Goal: Task Accomplishment & Management: Use online tool/utility

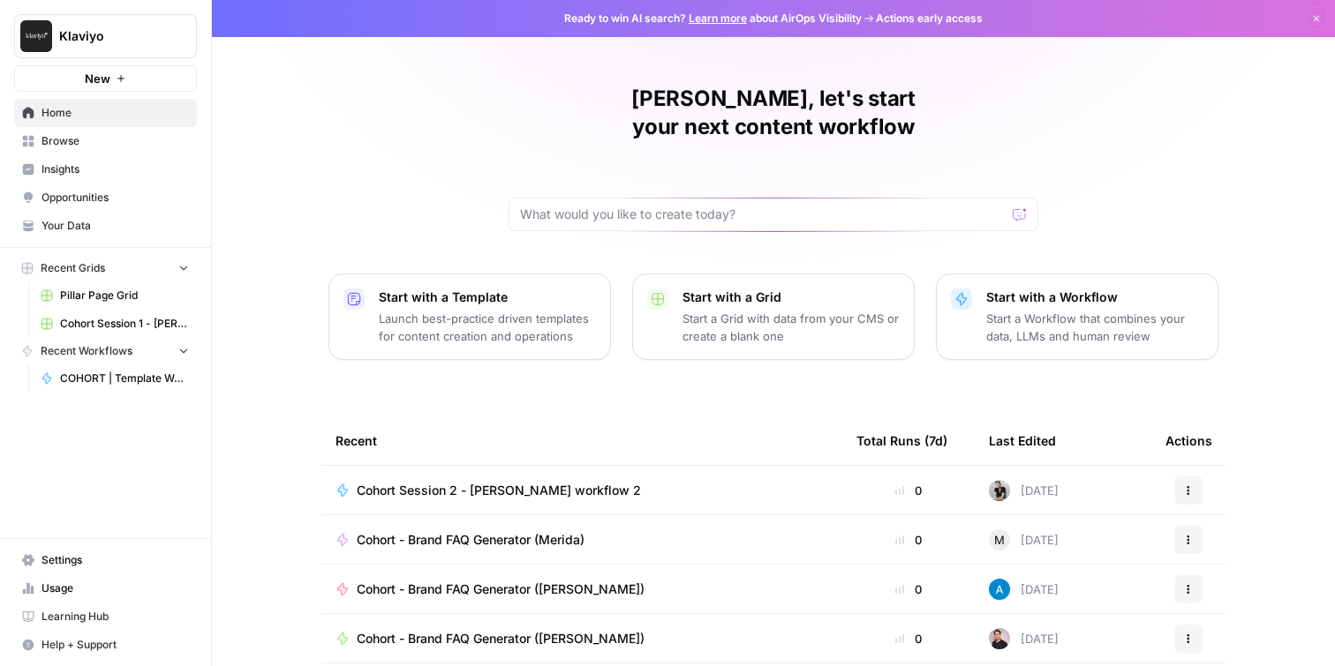
click at [114, 75] on button "New" at bounding box center [105, 78] width 183 height 26
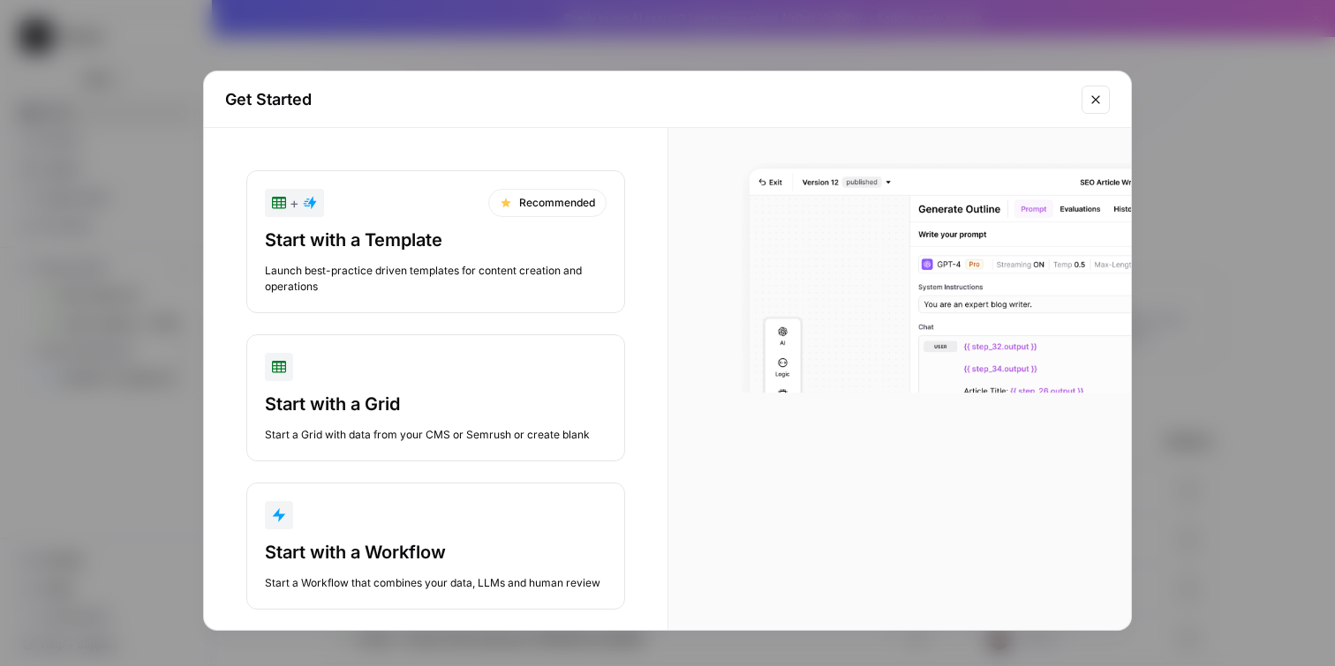
scroll to position [22, 0]
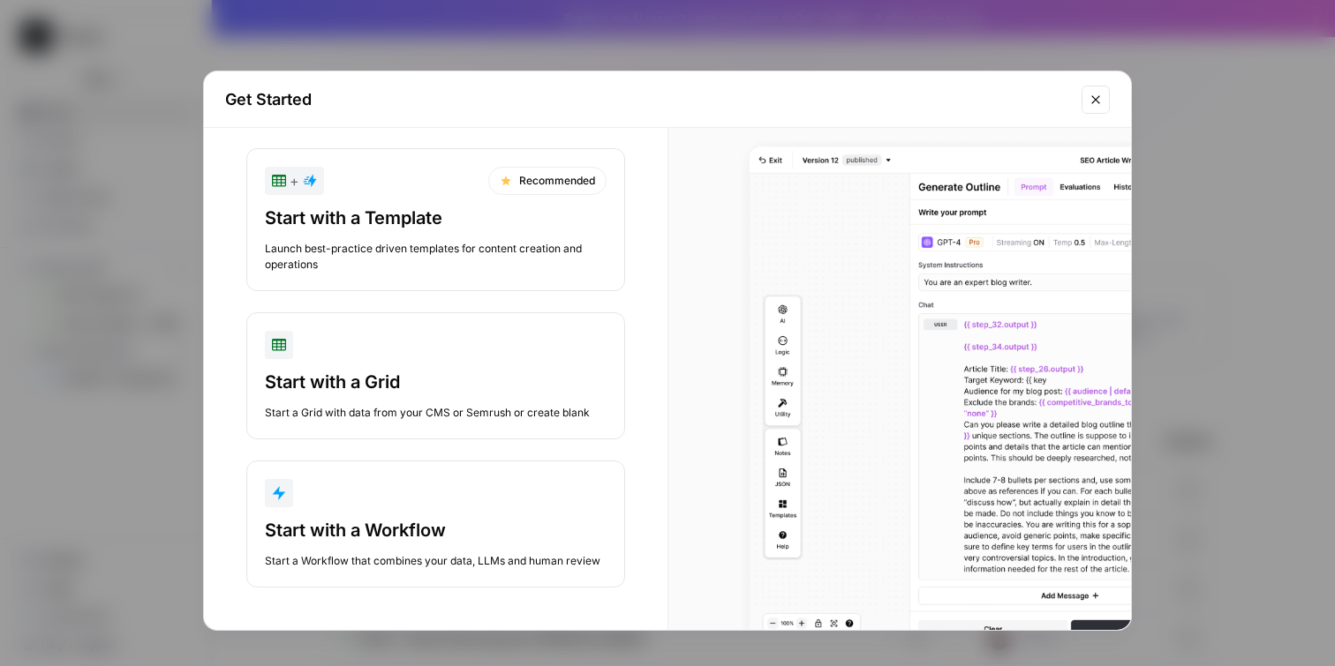
click at [418, 530] on div "Start with a Workflow" at bounding box center [436, 530] width 342 height 25
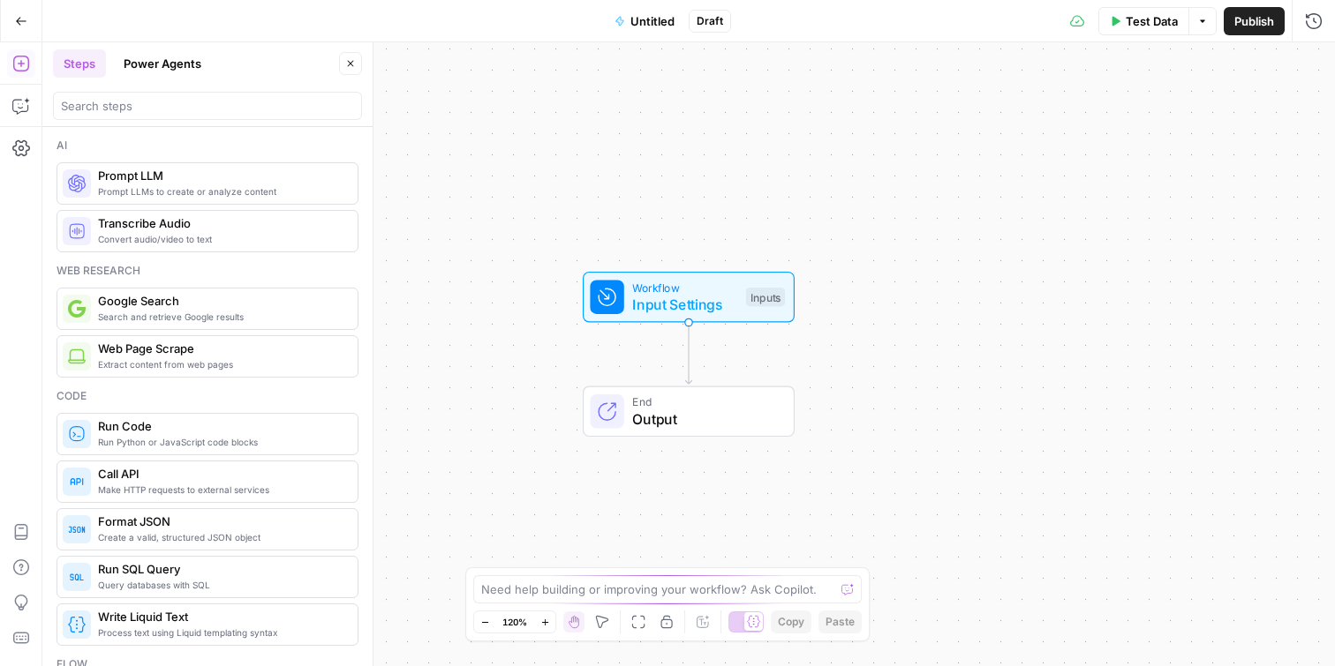
click at [659, 13] on span "Untitled" at bounding box center [652, 21] width 44 height 18
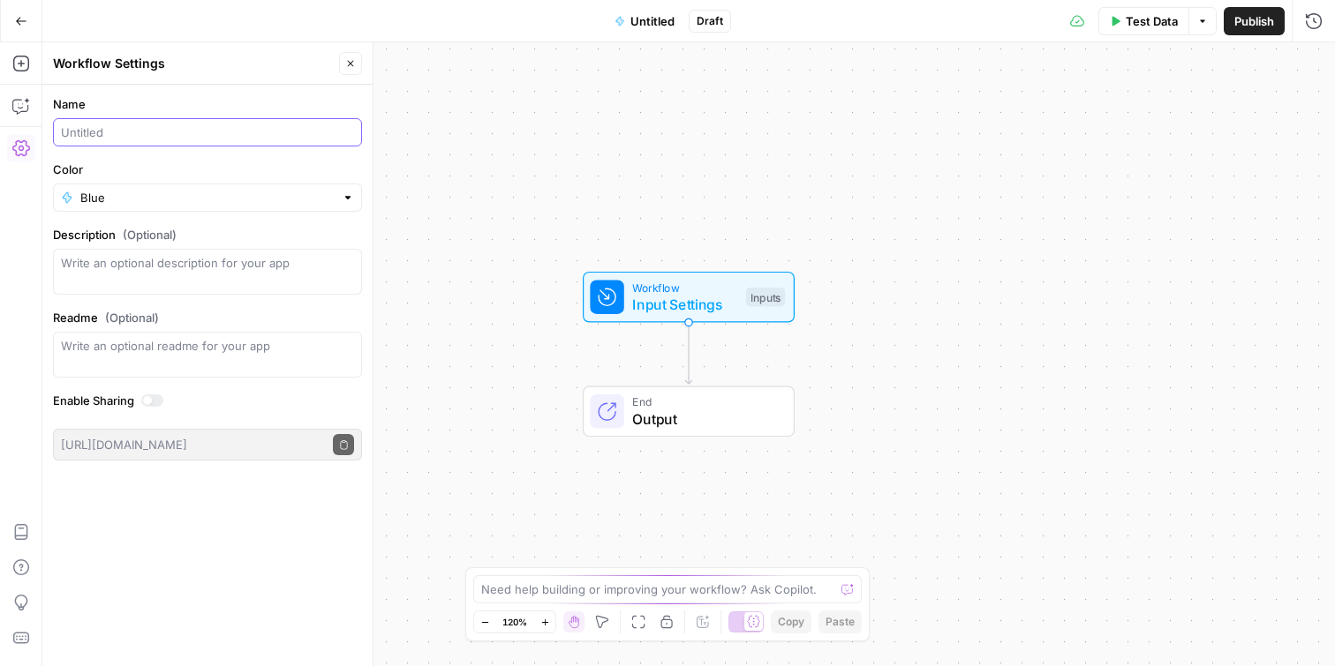
click at [86, 131] on input "Name" at bounding box center [207, 133] width 293 height 18
type input "cohort-brand FAQ generator (Mokhsira)"
click at [565, 224] on div "Workflow Input Settings Inputs End Output" at bounding box center [688, 354] width 1292 height 624
click at [18, 67] on icon "button" at bounding box center [21, 64] width 18 height 18
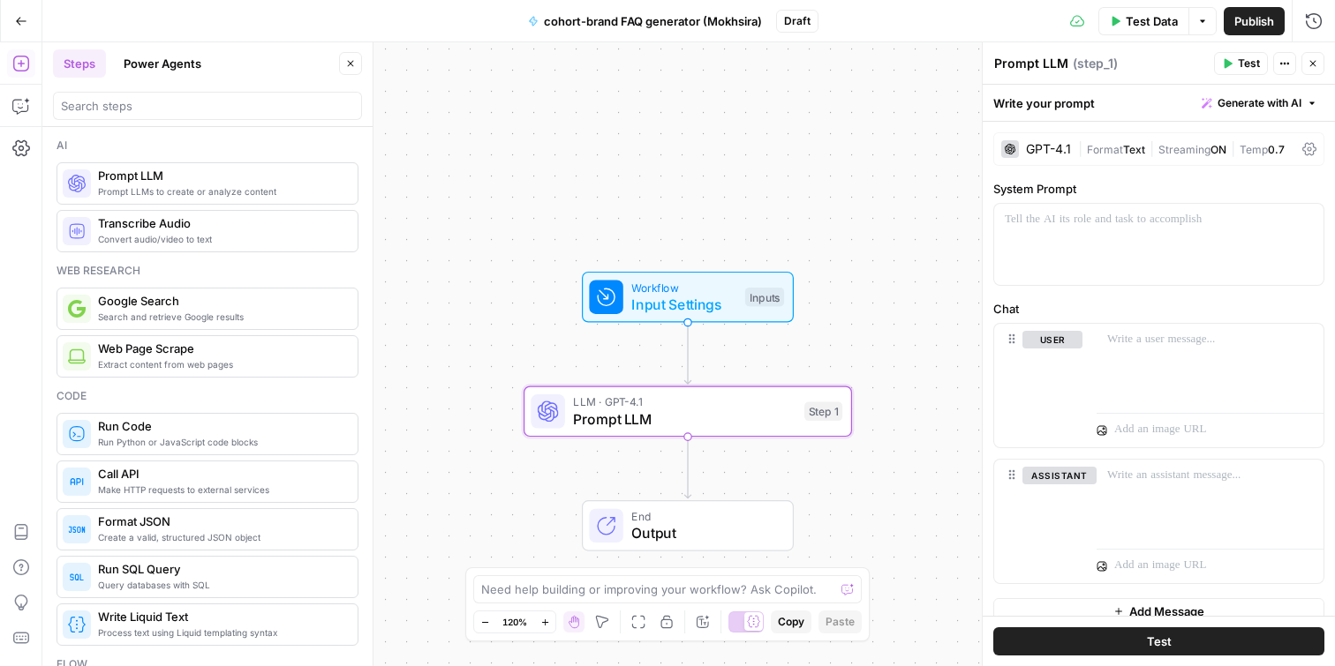
click at [674, 297] on span "Input Settings" at bounding box center [683, 304] width 105 height 21
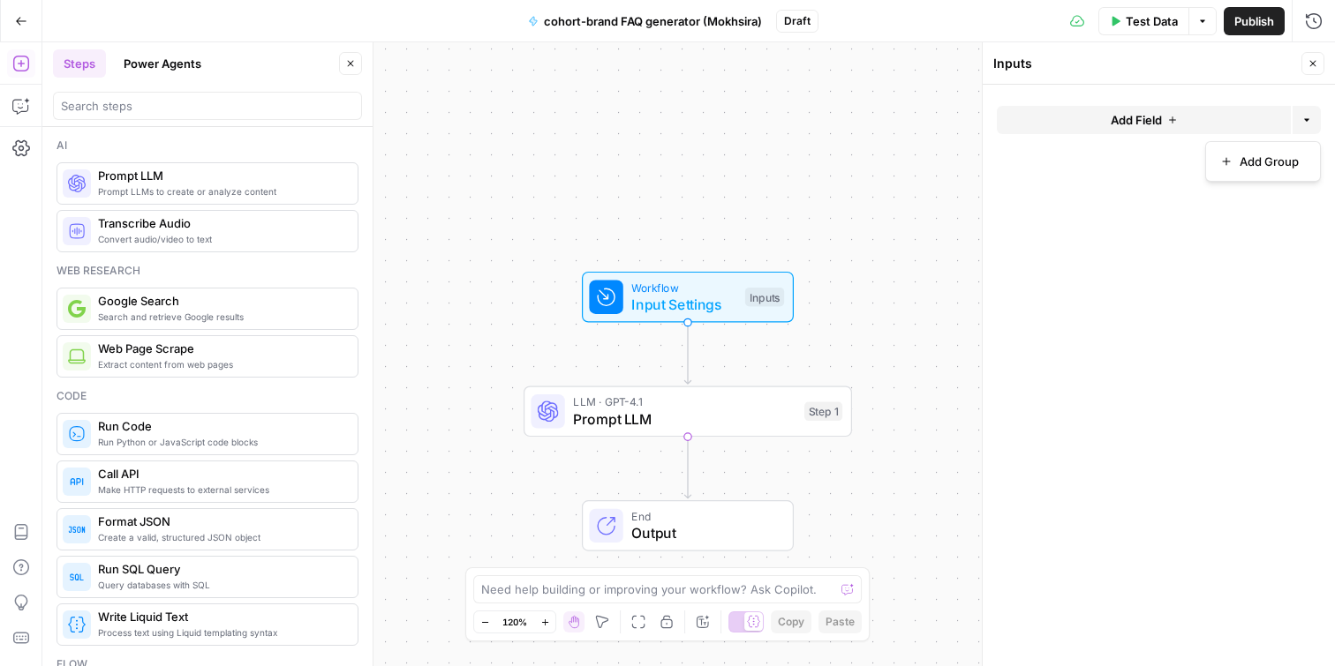
click at [1310, 124] on icon "button" at bounding box center [1306, 120] width 11 height 11
click at [1178, 121] on button "Add Field" at bounding box center [1144, 120] width 294 height 28
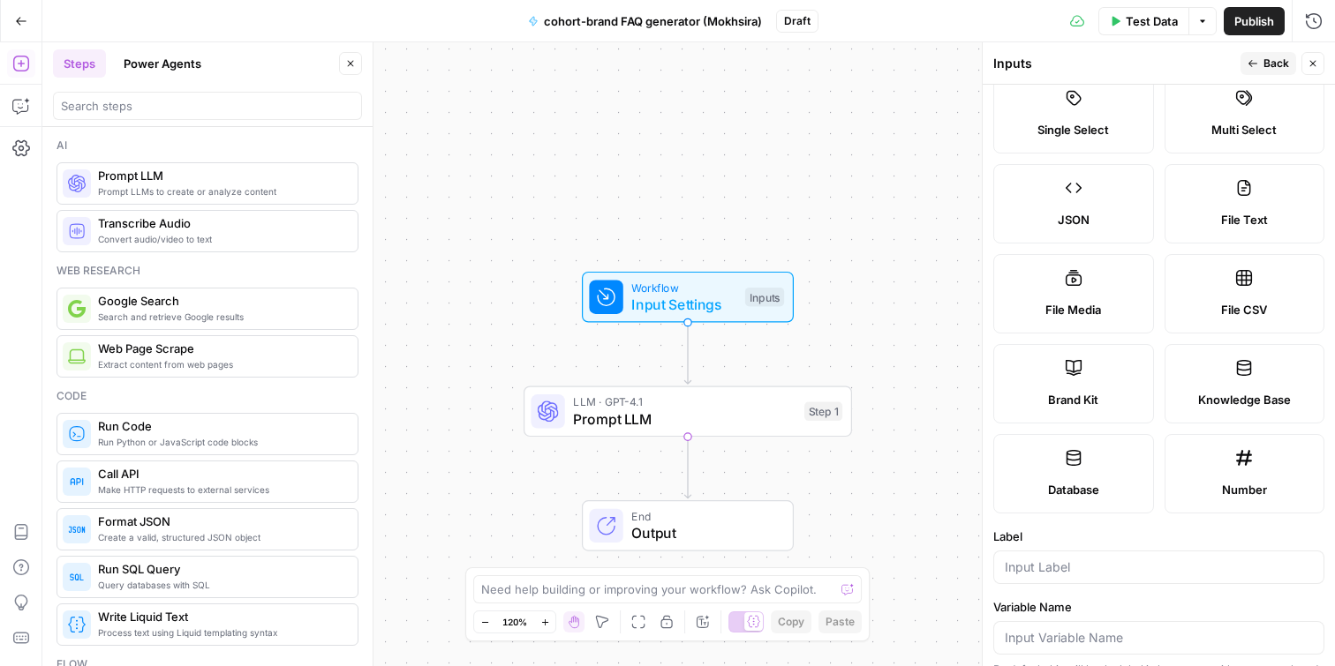
scroll to position [138, 0]
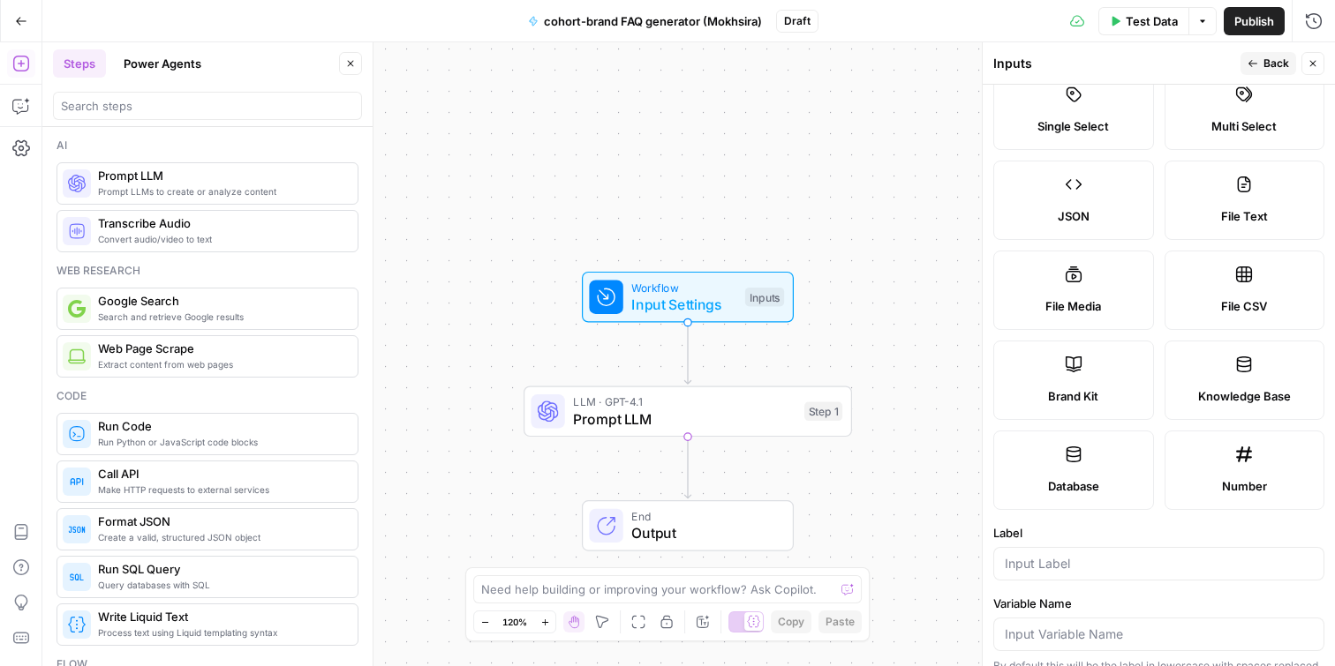
click at [1073, 380] on label "Brand Kit" at bounding box center [1073, 380] width 161 height 79
type input "Brand Kit"
type input "brand_kit"
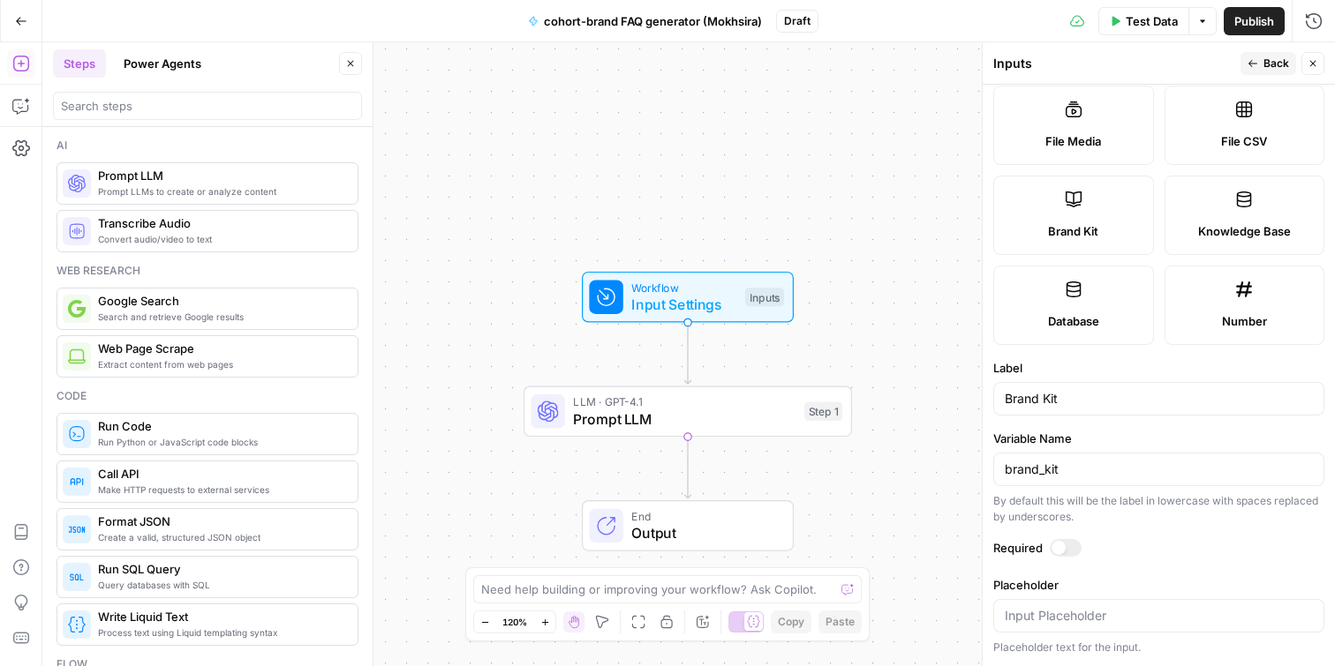
scroll to position [0, 0]
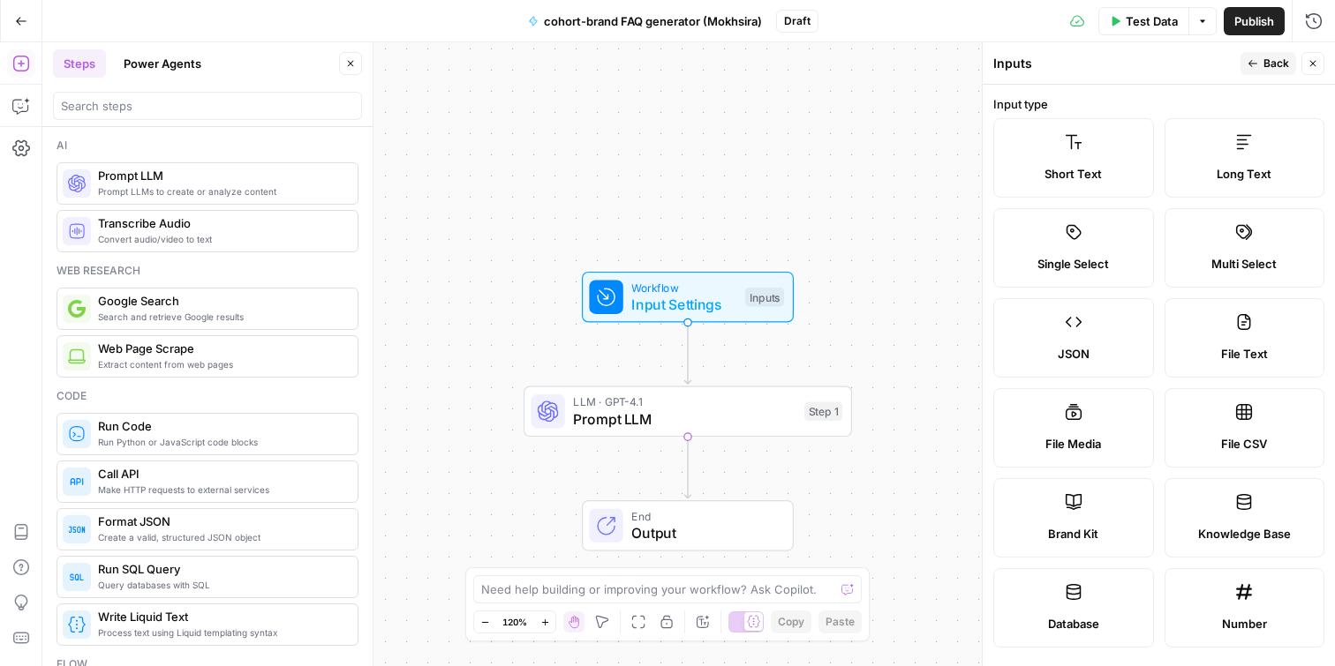
click at [1097, 512] on label "Brand Kit" at bounding box center [1073, 517] width 161 height 79
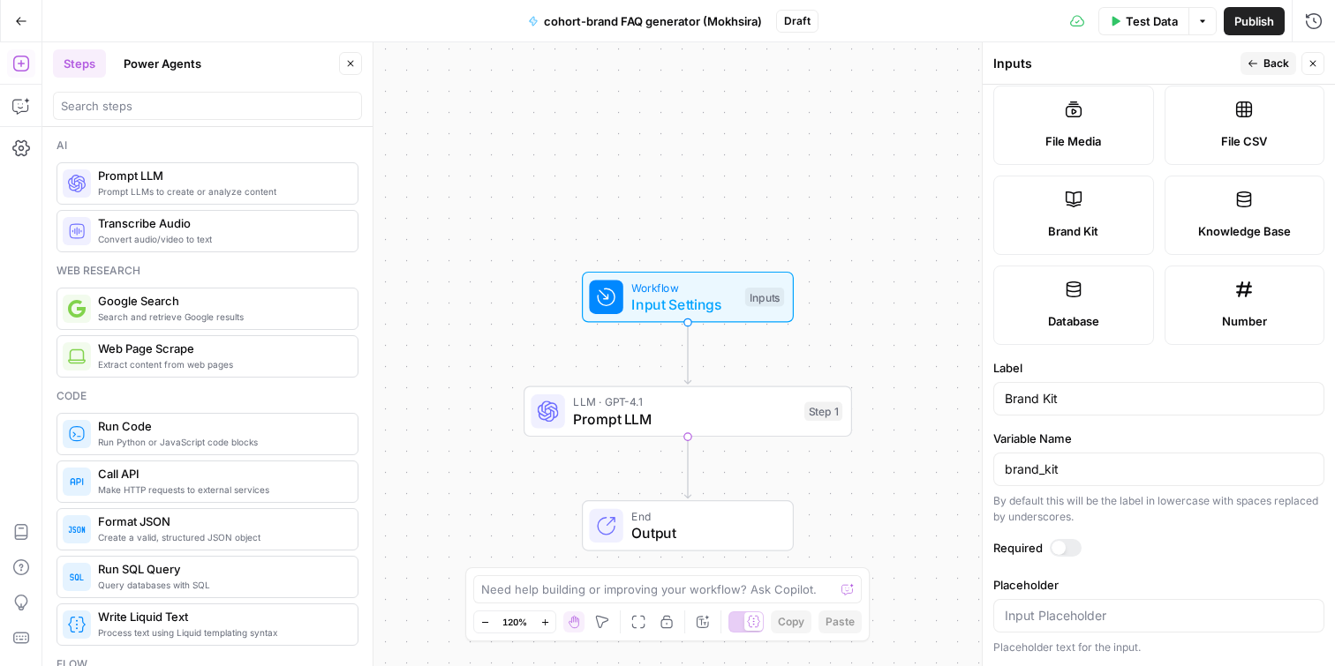
click at [897, 294] on div "Workflow Input Settings Inputs LLM · GPT-4.1 Prompt LLM Step 1 End Output" at bounding box center [688, 354] width 1292 height 624
click at [711, 308] on span "Input Settings" at bounding box center [683, 304] width 105 height 21
click at [1310, 64] on icon "button" at bounding box center [1312, 63] width 11 height 11
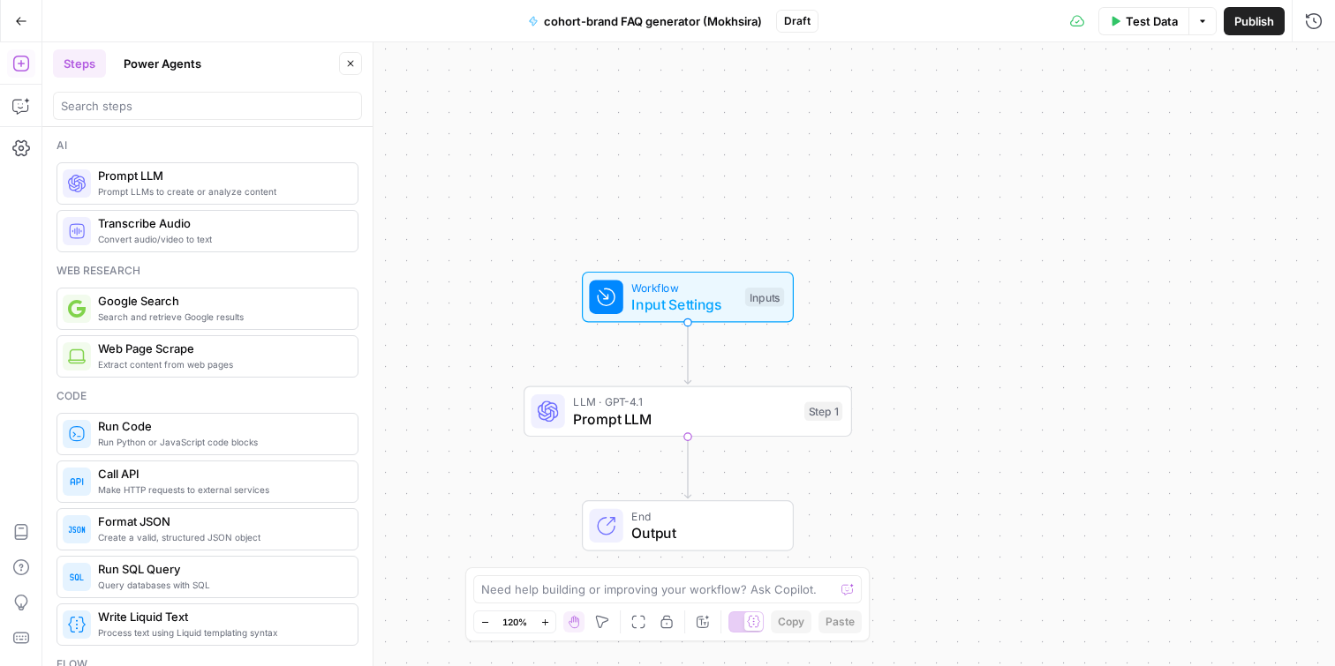
click at [932, 406] on div "Workflow Input Settings Inputs LLM · GPT-4.1 Prompt LLM Step 1 End Output" at bounding box center [688, 354] width 1292 height 624
click at [701, 413] on span "Prompt LLM" at bounding box center [684, 419] width 222 height 21
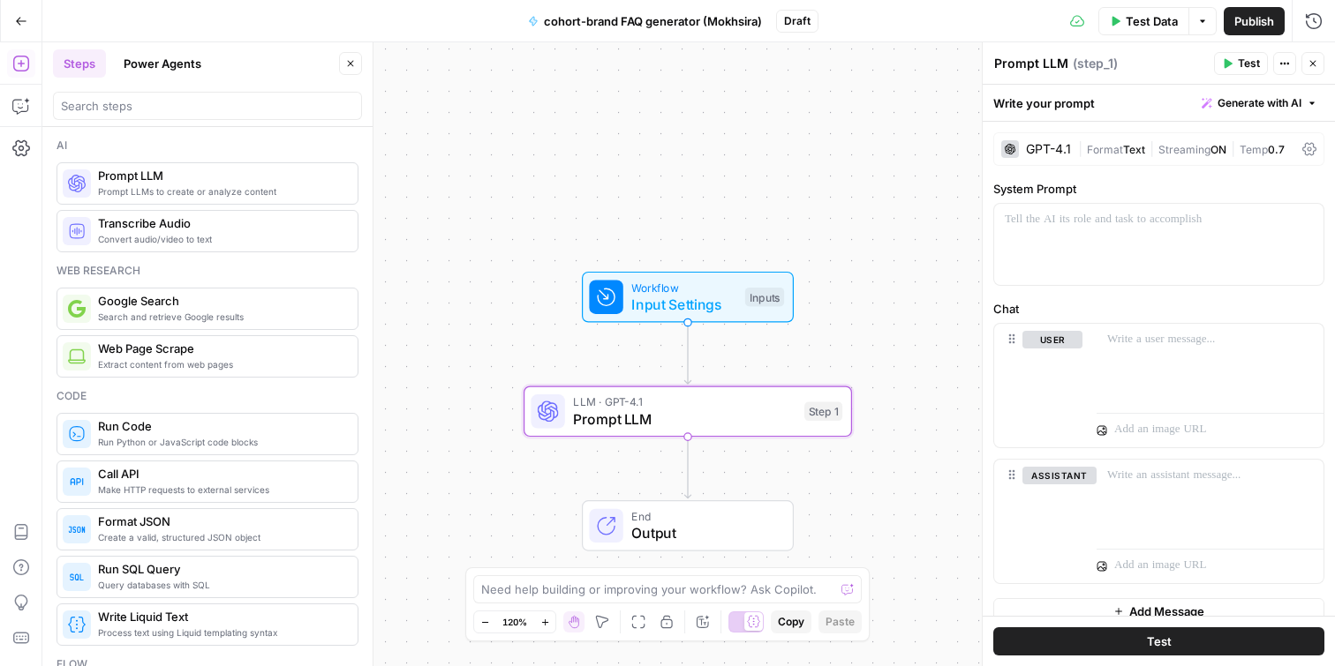
click at [1153, 19] on span "Test Data" at bounding box center [1152, 21] width 52 height 18
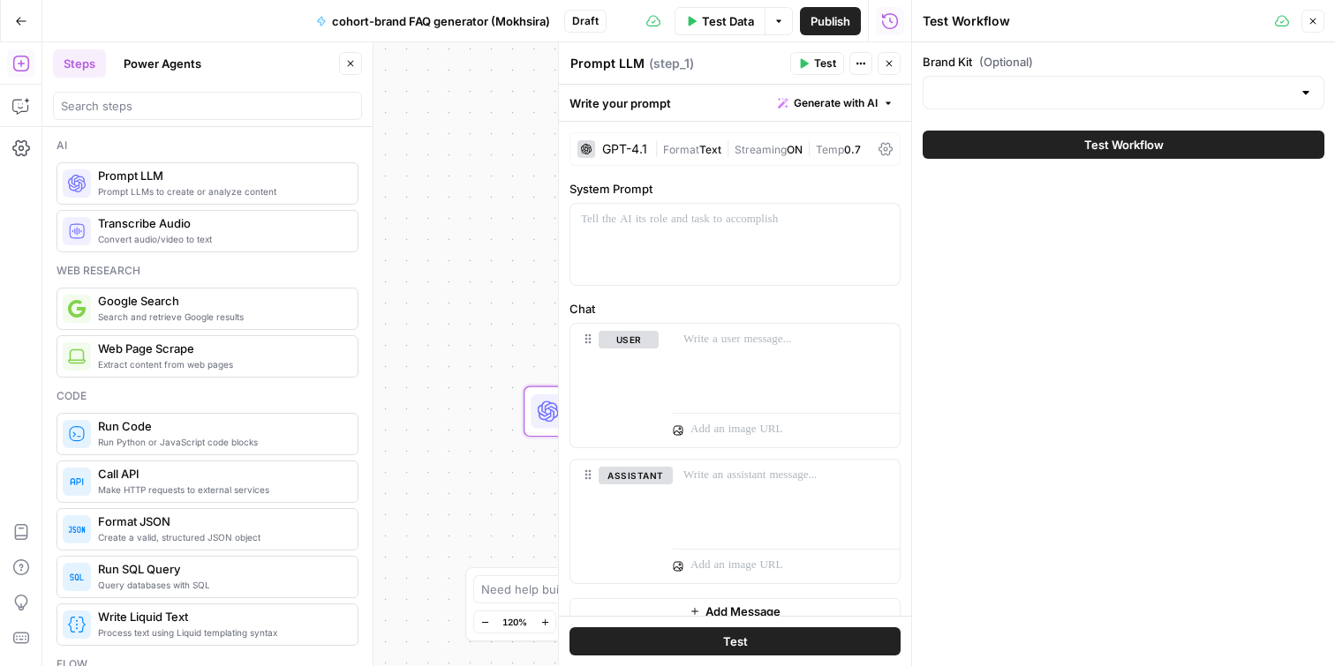
click at [1288, 76] on div at bounding box center [1123, 93] width 402 height 34
click at [1185, 58] on label "Brand Kit (Optional)" at bounding box center [1123, 62] width 402 height 18
click at [1185, 84] on input "Brand Kit (Optional)" at bounding box center [1113, 93] width 358 height 18
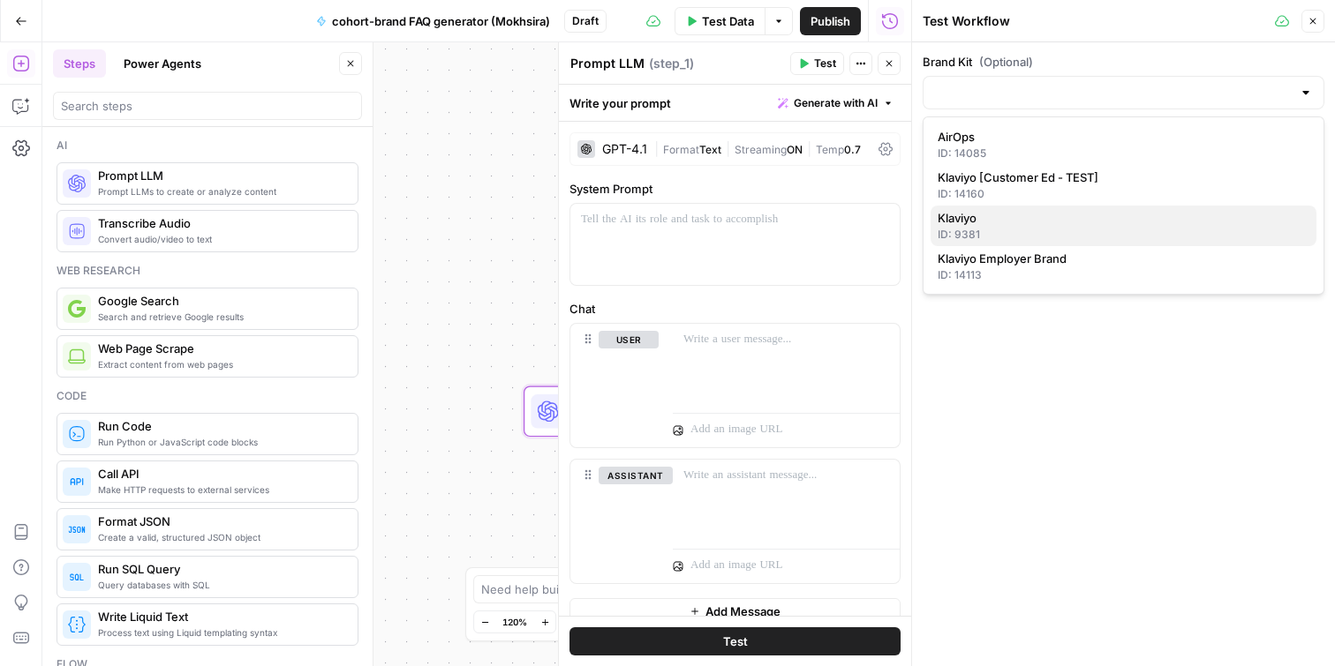
click at [1049, 229] on div "ID: 9381" at bounding box center [1123, 235] width 372 height 16
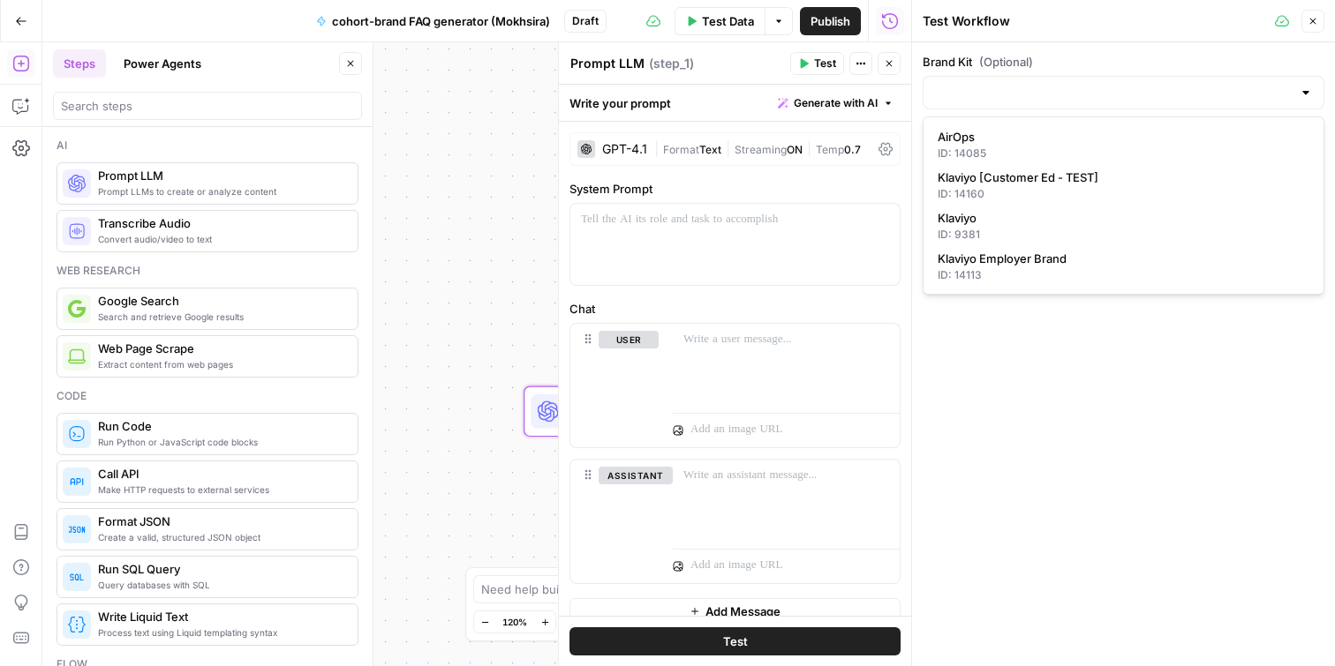
type input "Klaviyo"
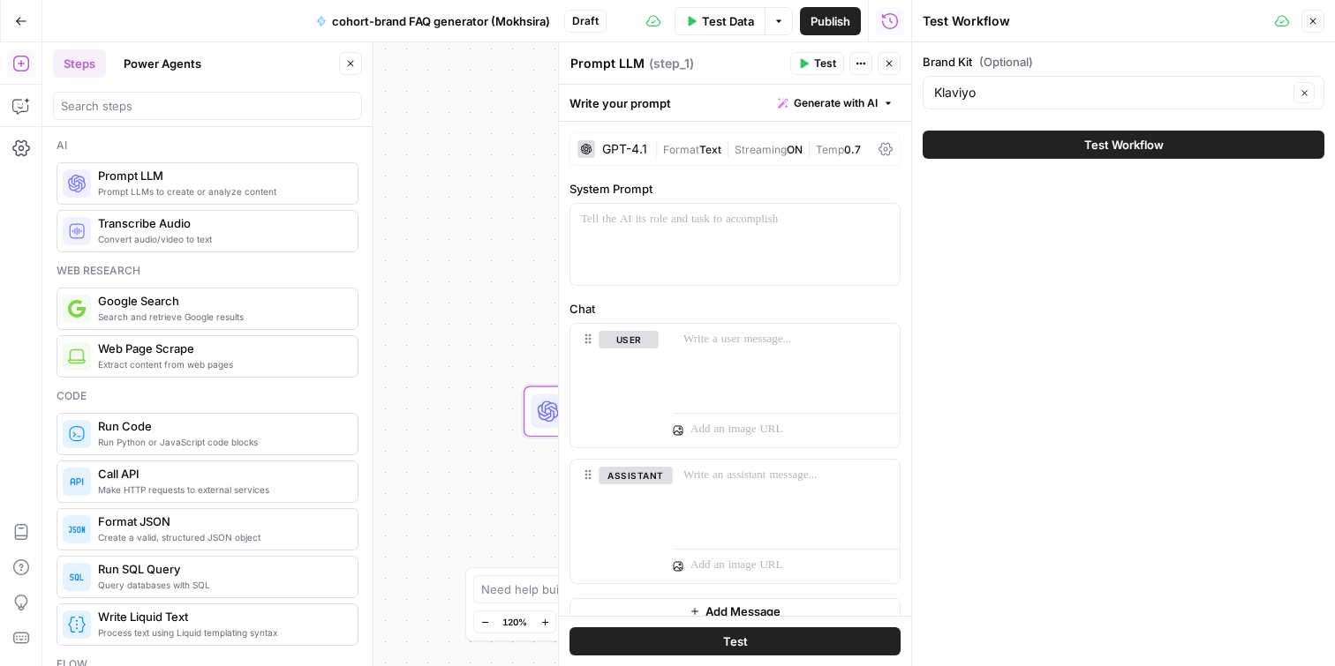
click at [1191, 224] on div "Brand Kit (Optional) Klaviyo Clear Test Workflow" at bounding box center [1123, 354] width 423 height 624
click at [1275, 19] on icon at bounding box center [1282, 21] width 14 height 14
click at [1310, 20] on icon "button" at bounding box center [1312, 21] width 11 height 11
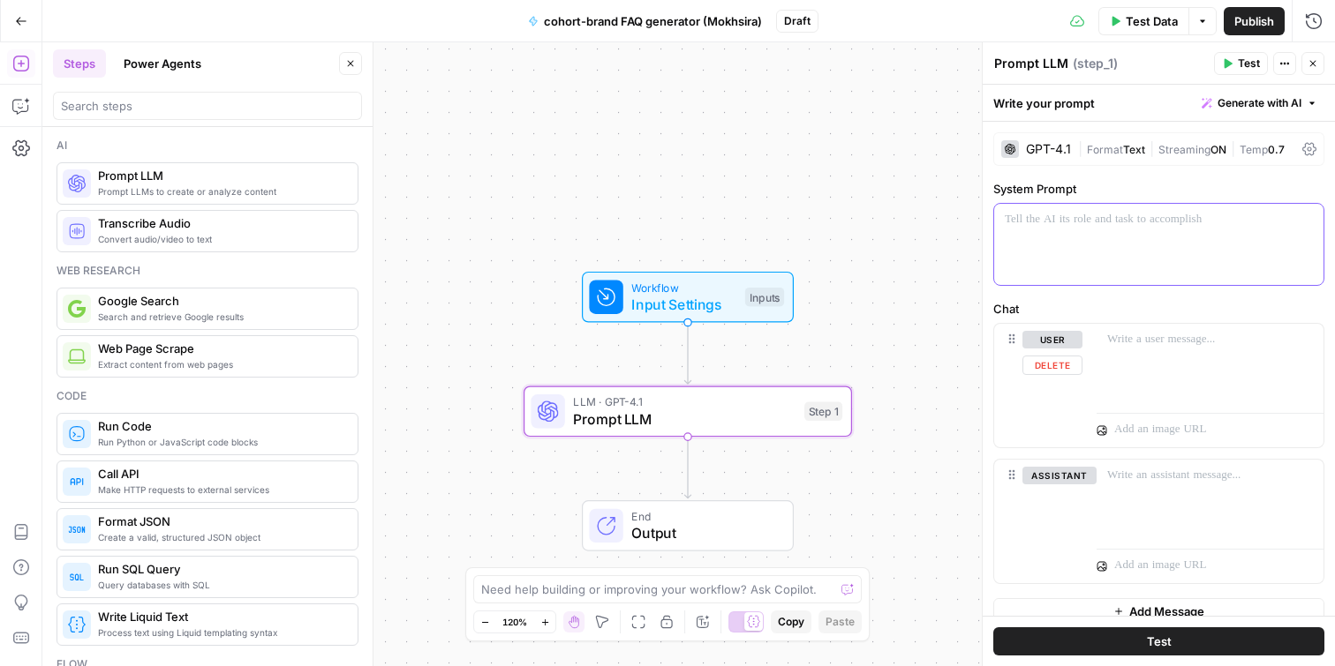
click at [1071, 233] on div at bounding box center [1158, 244] width 329 height 81
click at [1310, 221] on icon "button" at bounding box center [1307, 220] width 9 height 8
click at [1119, 236] on div at bounding box center [1158, 244] width 329 height 81
click at [1105, 238] on div at bounding box center [1158, 244] width 329 height 81
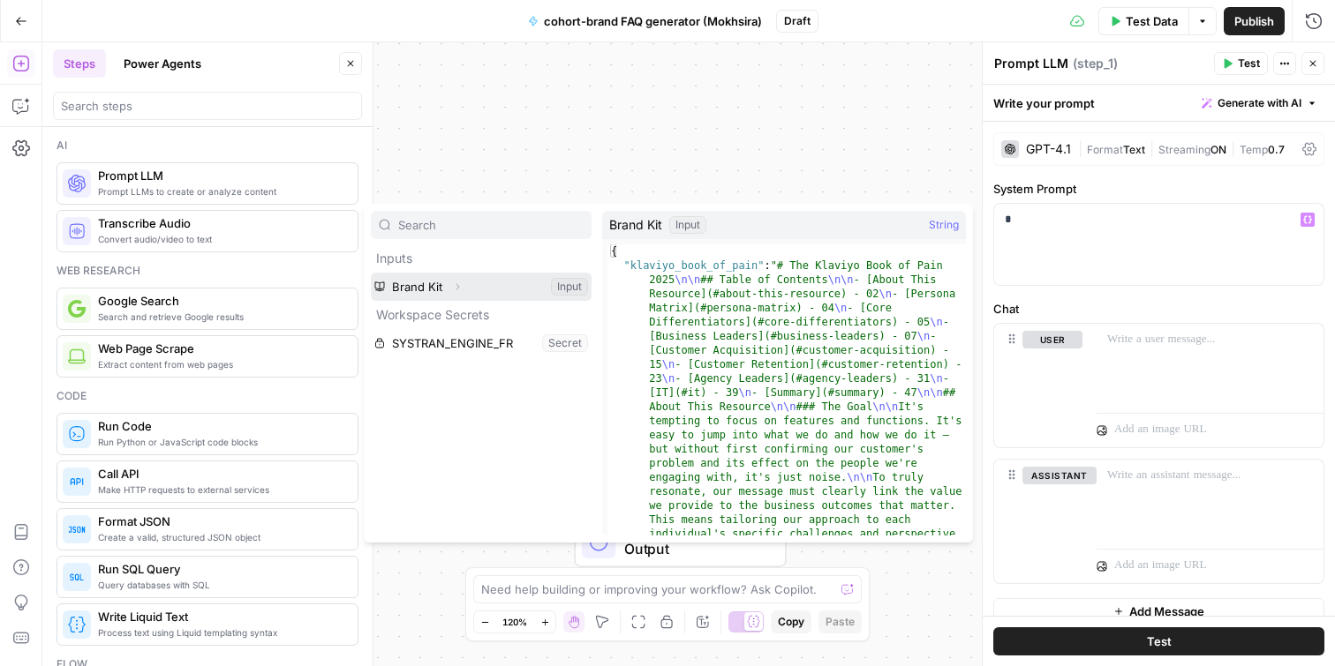
click at [457, 288] on icon "button" at bounding box center [457, 287] width 11 height 11
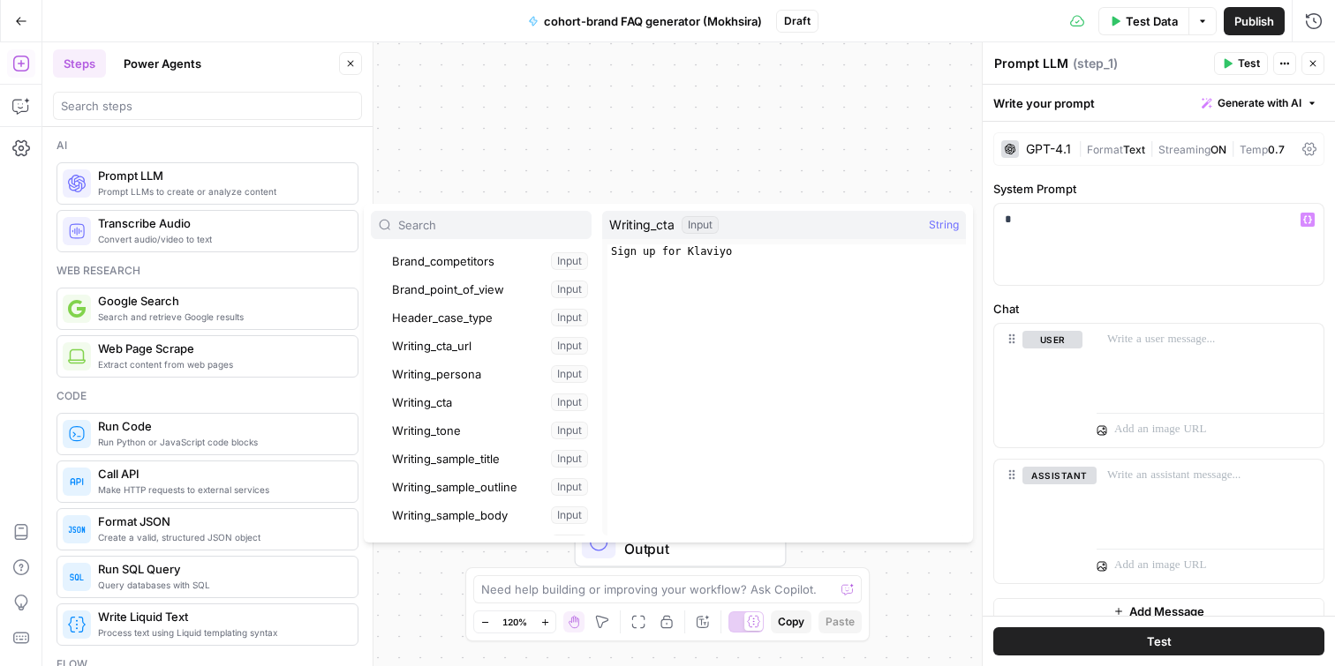
scroll to position [253, 0]
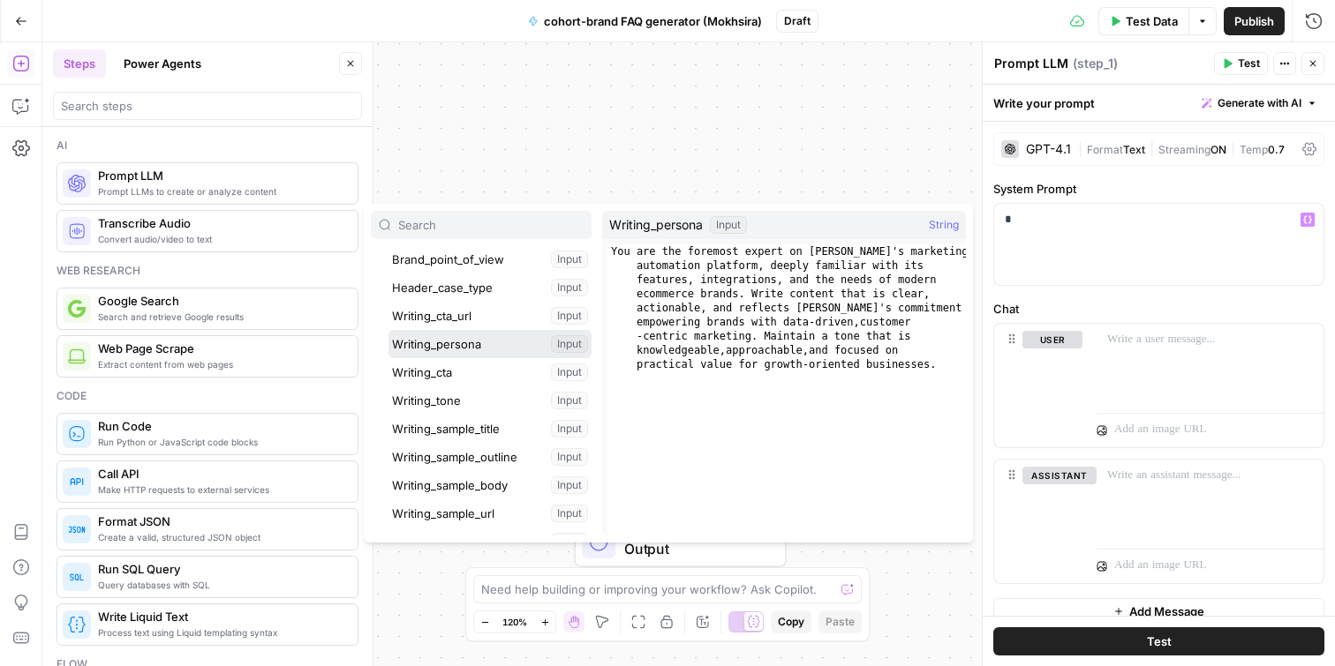
click at [498, 346] on button "Select variable Writing_persona" at bounding box center [489, 344] width 203 height 28
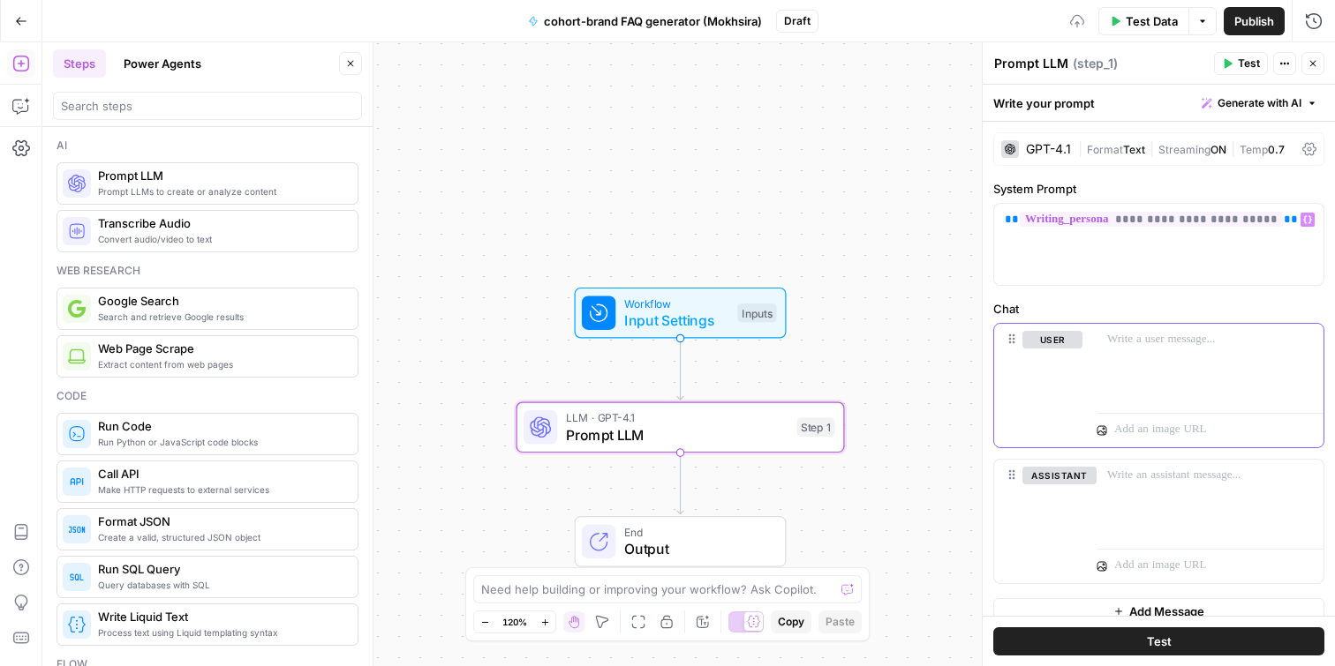
click at [1125, 389] on div at bounding box center [1209, 364] width 227 height 81
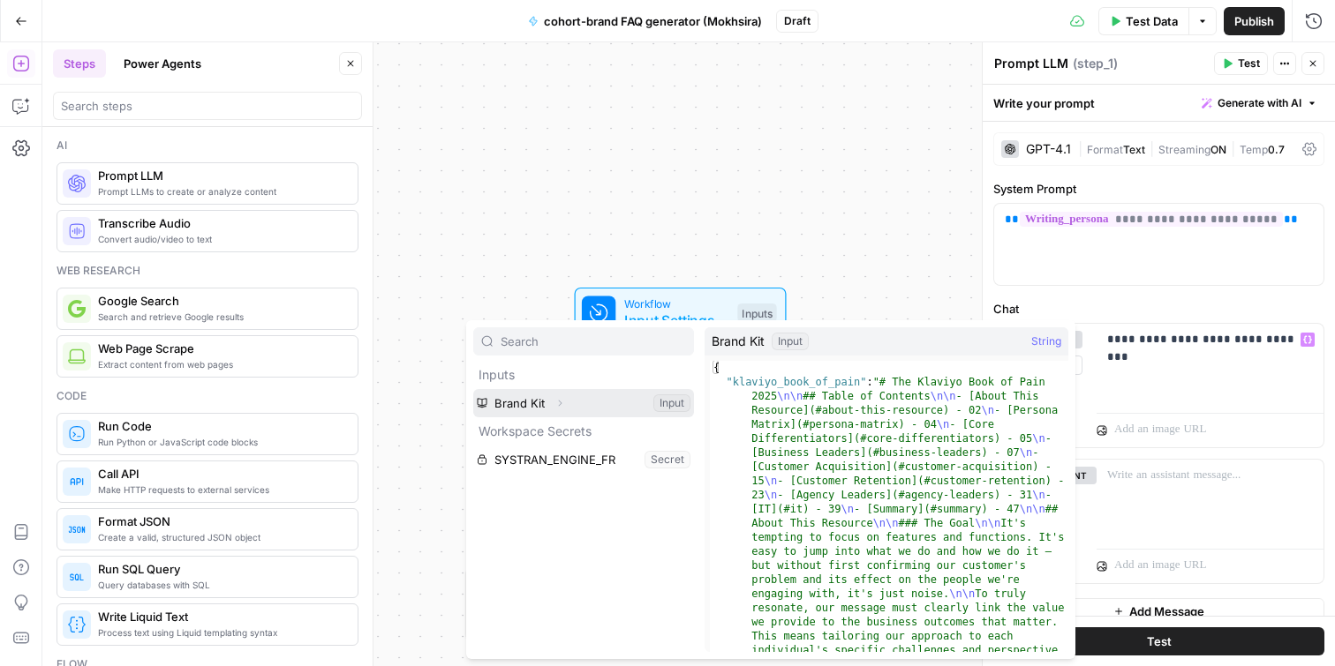
click at [558, 409] on button "Expand" at bounding box center [559, 403] width 23 height 23
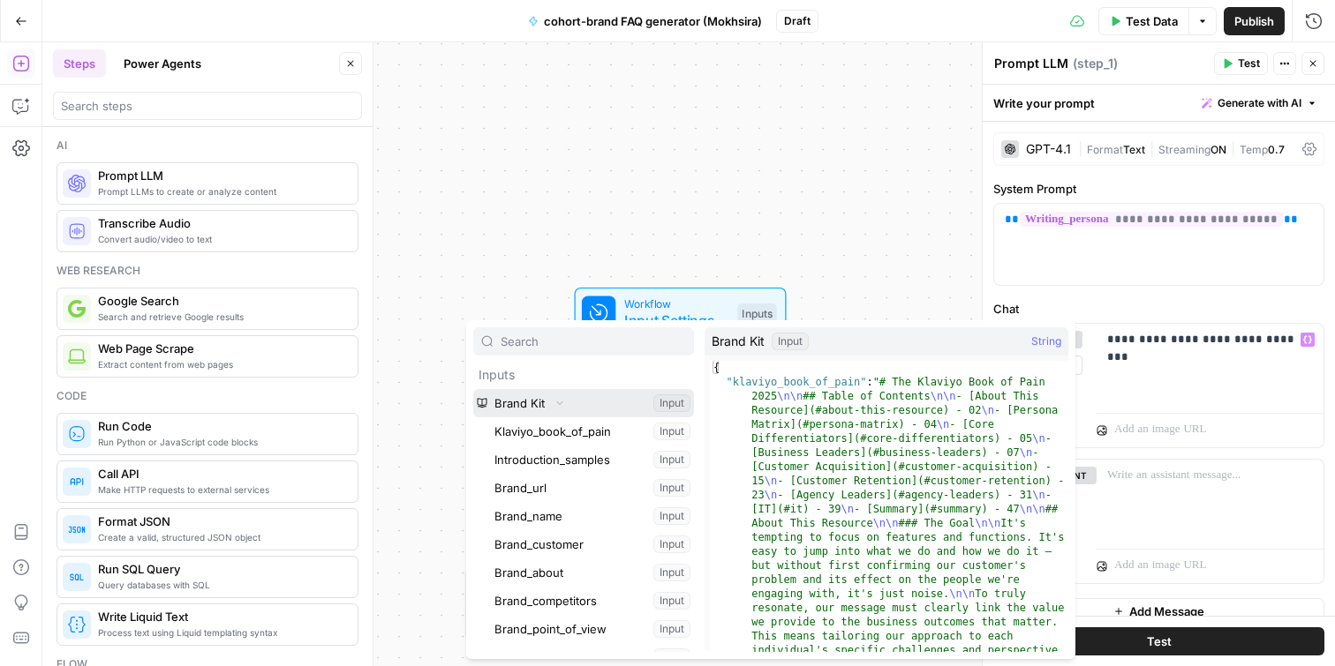
click at [628, 408] on button "Select variable Brand Kit" at bounding box center [583, 403] width 221 height 28
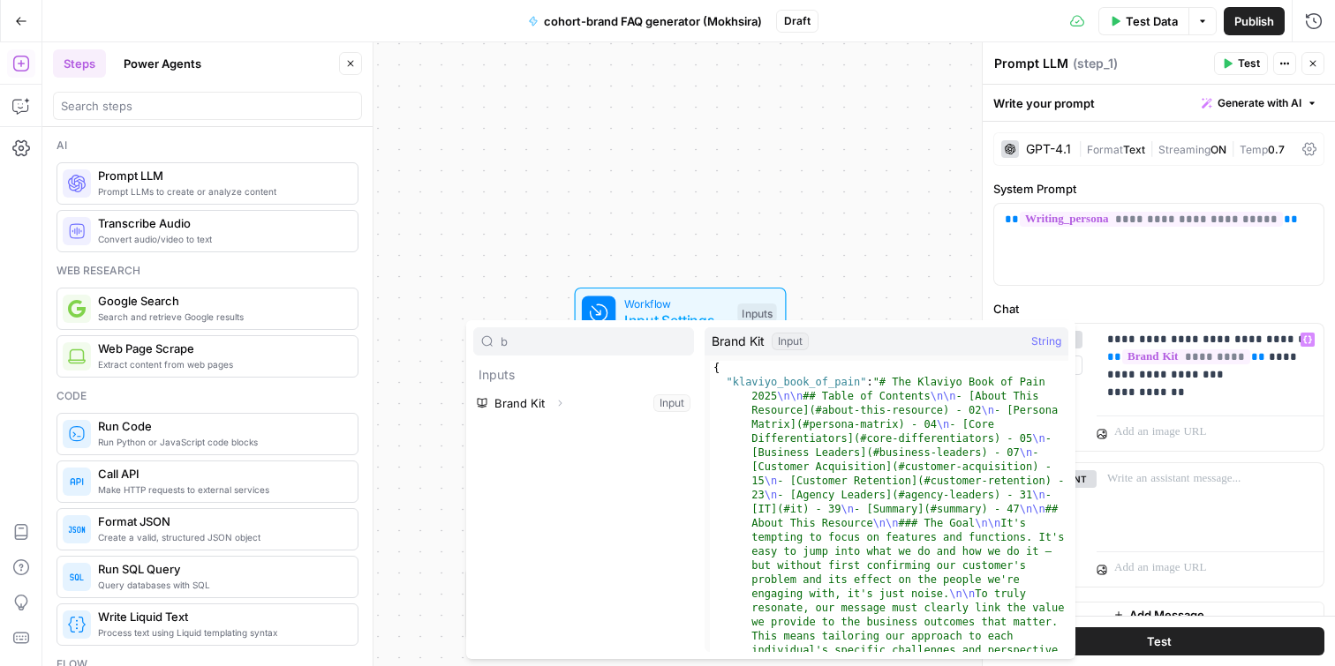
type input "b"
click at [522, 425] on div "b Inputs Brand Kit Expand Input" at bounding box center [583, 490] width 221 height 325
click at [534, 403] on button "Select variable Brand Kit" at bounding box center [583, 403] width 221 height 28
click at [576, 335] on input "text" at bounding box center [593, 342] width 185 height 18
type input "brand"
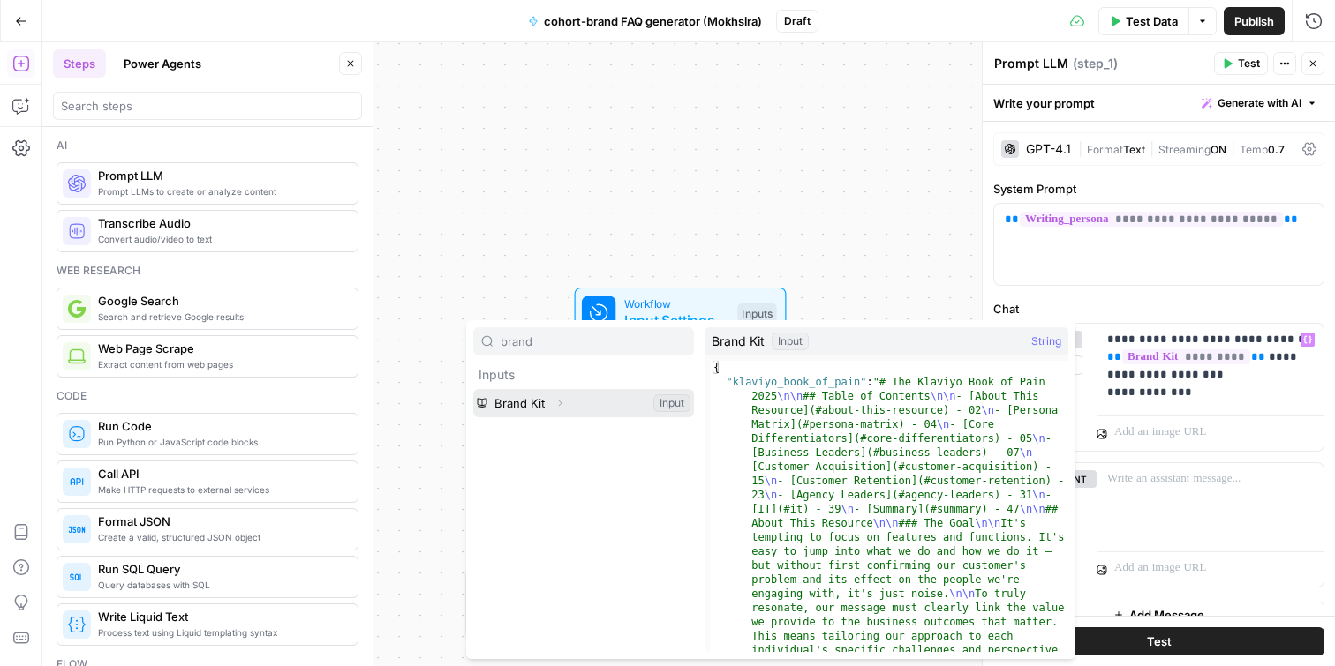
click at [604, 403] on button "Select variable Brand Kit" at bounding box center [583, 403] width 221 height 28
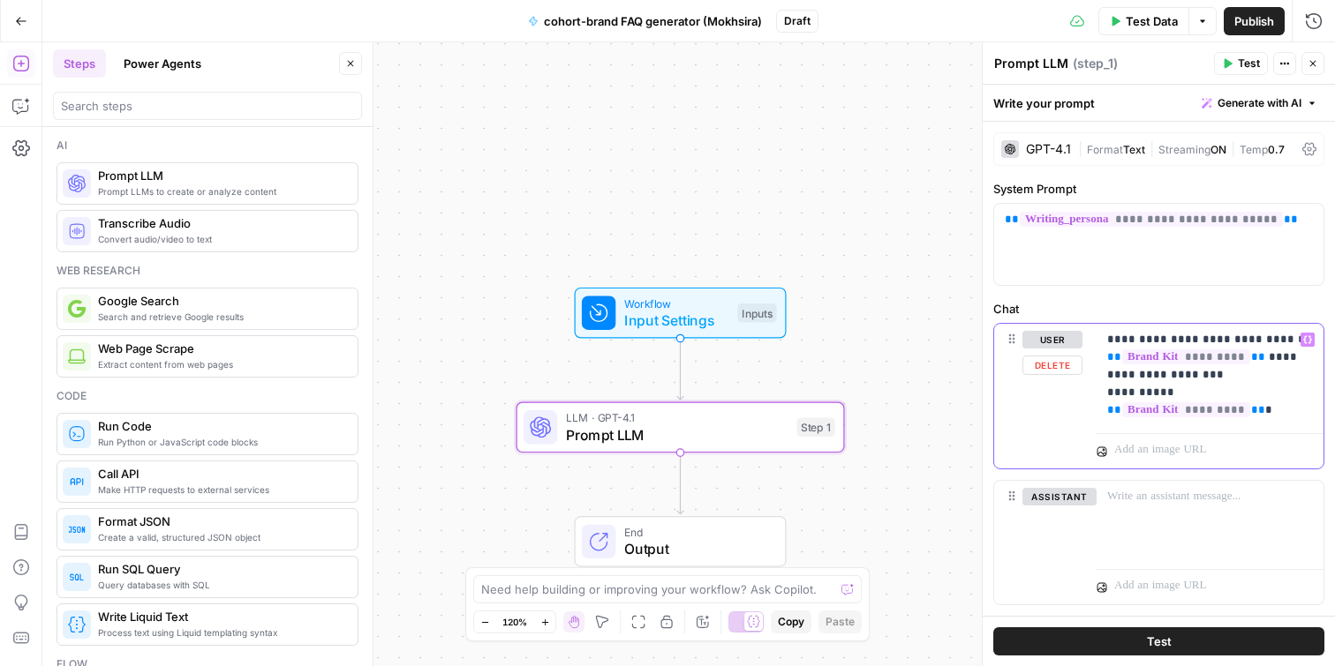
drag, startPoint x: 1267, startPoint y: 412, endPoint x: 1098, endPoint y: 412, distance: 168.6
click at [1098, 412] on div "**********" at bounding box center [1209, 375] width 227 height 102
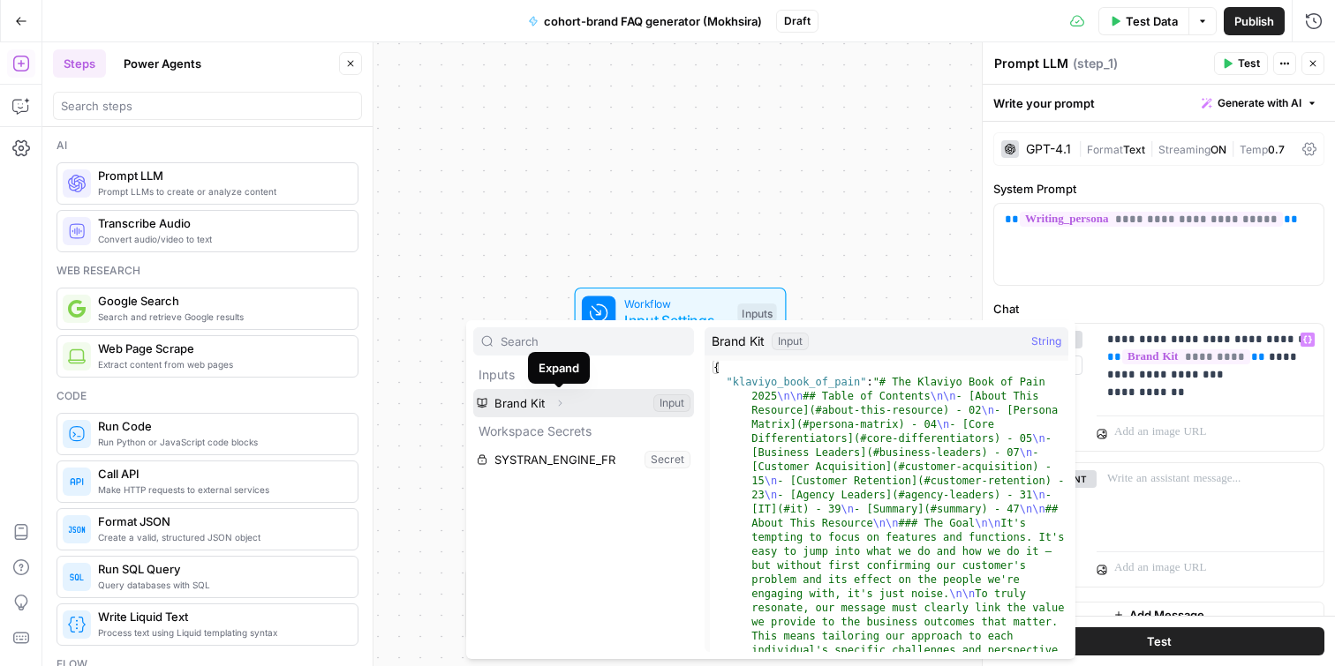
click at [561, 405] on icon "button" at bounding box center [559, 403] width 11 height 11
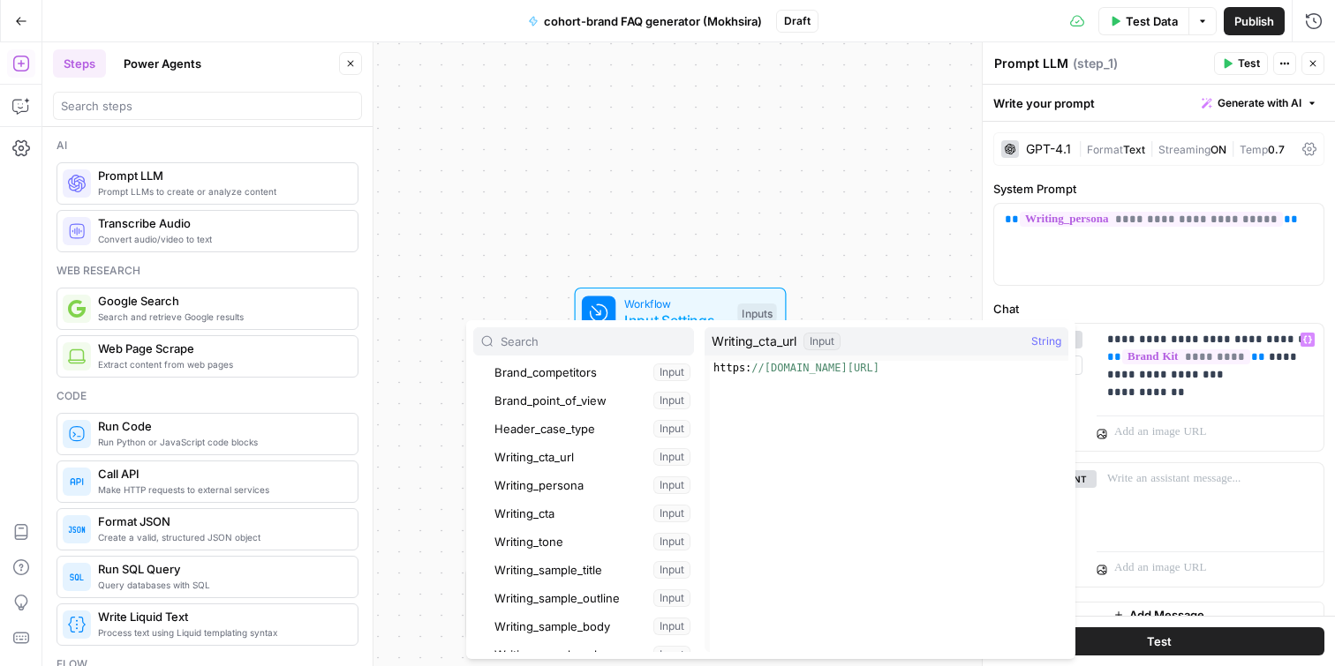
scroll to position [227, 0]
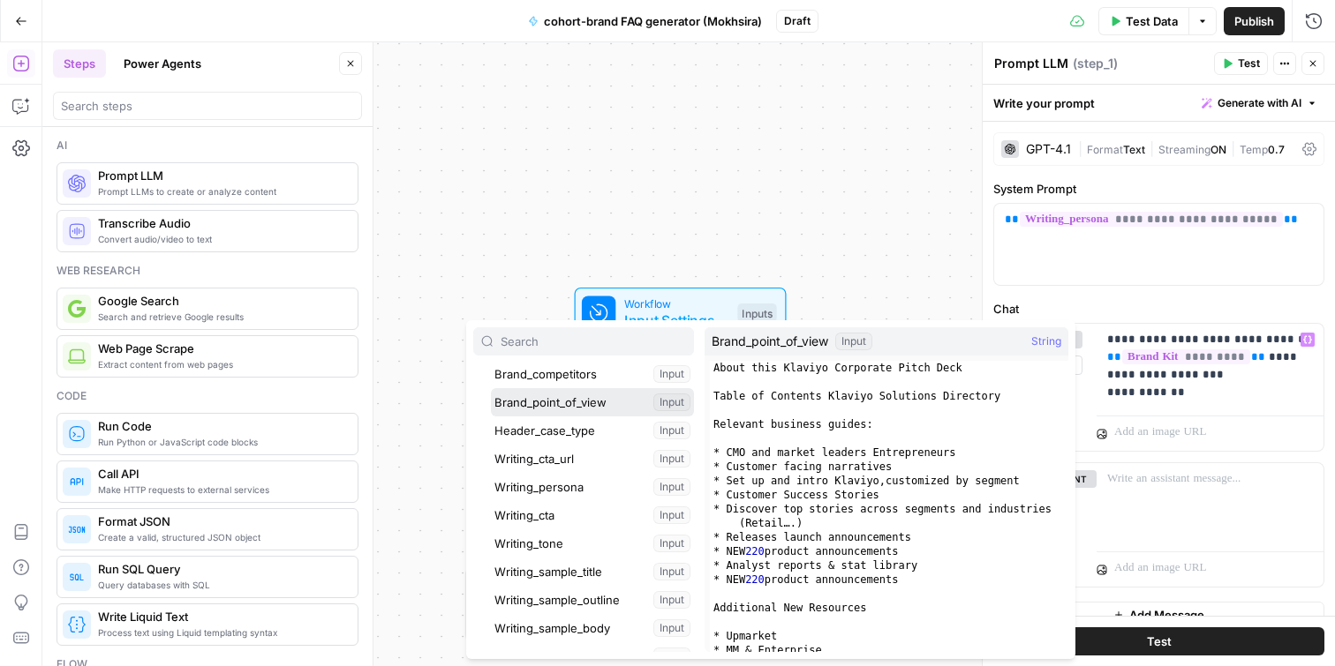
click at [606, 407] on button "Select variable Brand_point_of_view" at bounding box center [592, 402] width 203 height 28
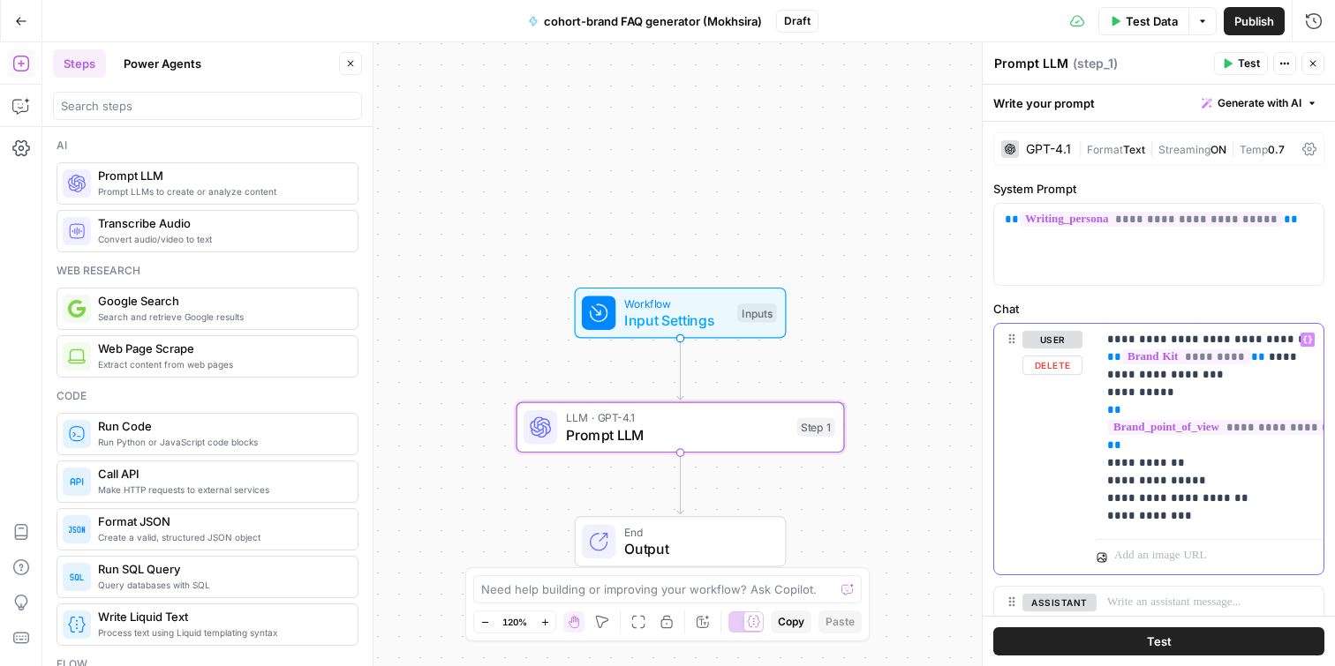
click at [1213, 516] on p "**********" at bounding box center [1210, 428] width 206 height 194
click at [1181, 465] on p "**********" at bounding box center [1210, 437] width 206 height 212
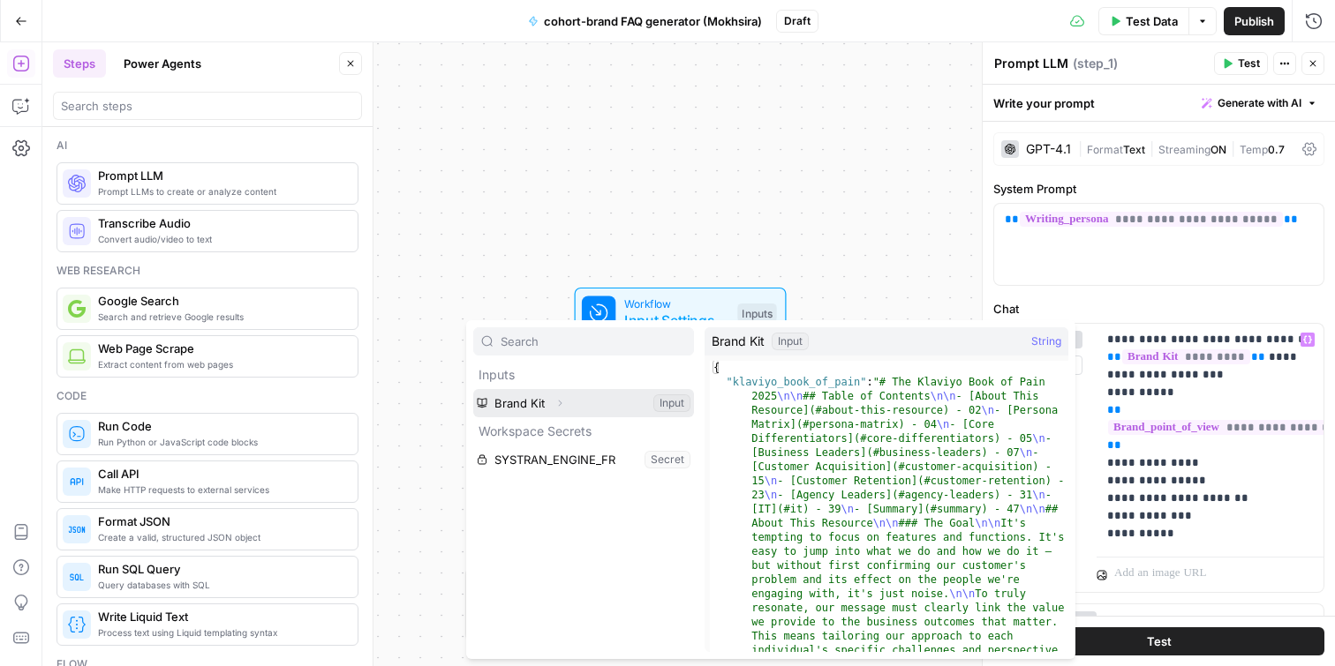
click at [561, 403] on icon "button" at bounding box center [559, 403] width 11 height 11
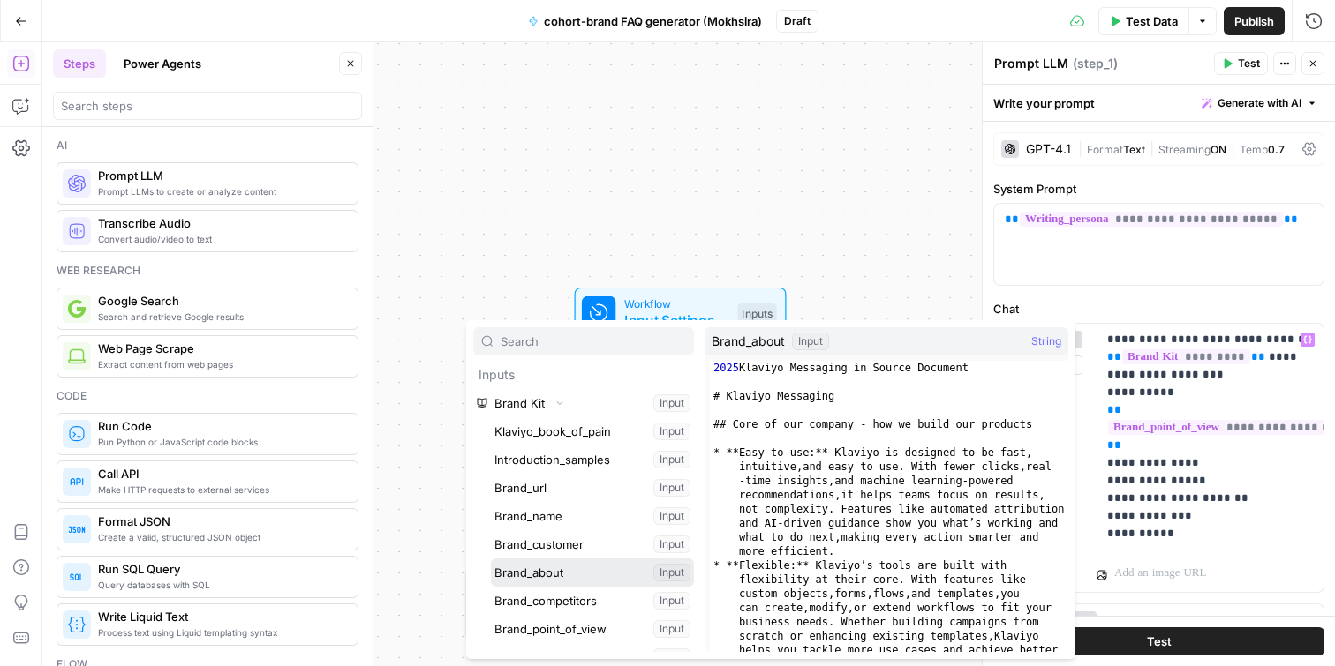
click at [581, 577] on button "Select variable Brand_about" at bounding box center [592, 573] width 203 height 28
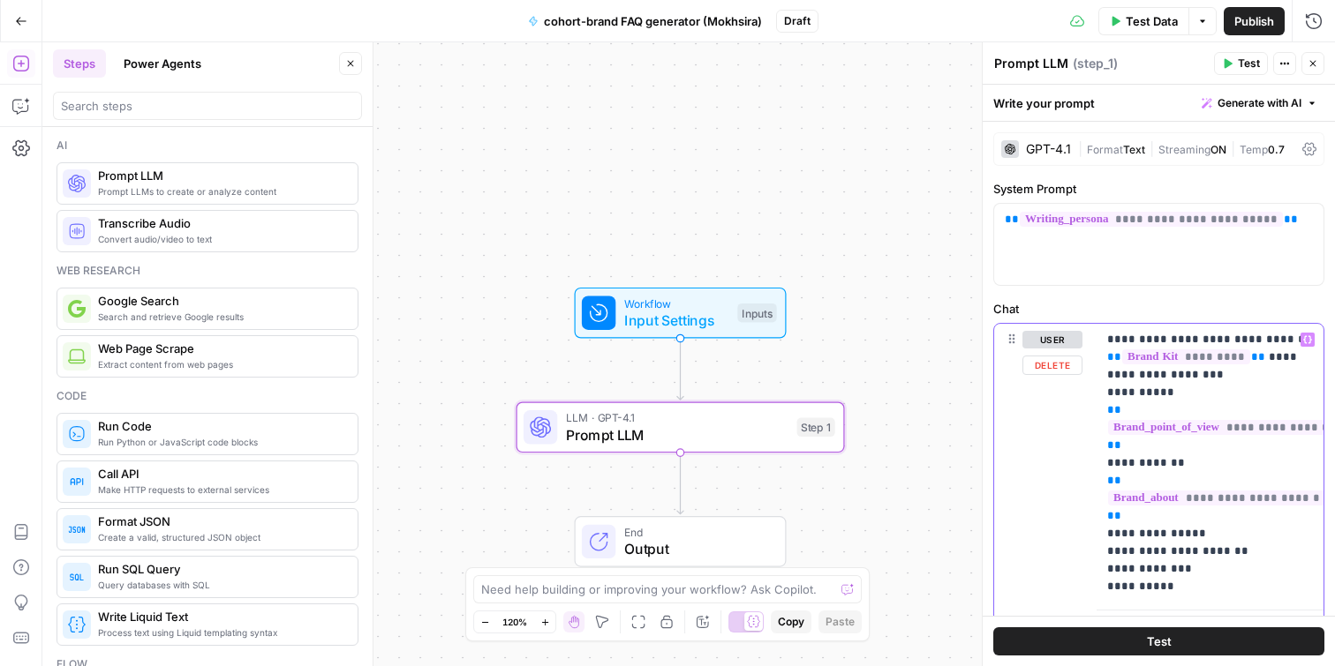
click at [1214, 535] on p "**********" at bounding box center [1210, 463] width 206 height 265
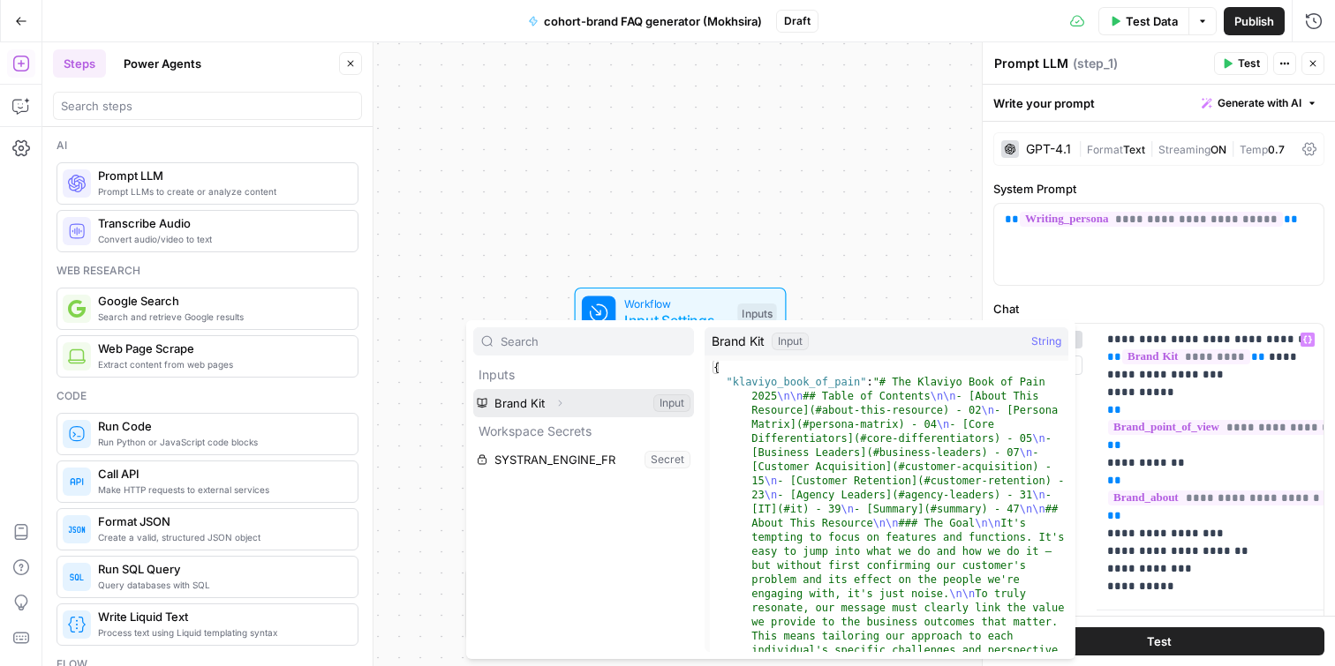
click at [560, 399] on icon "button" at bounding box center [559, 403] width 11 height 11
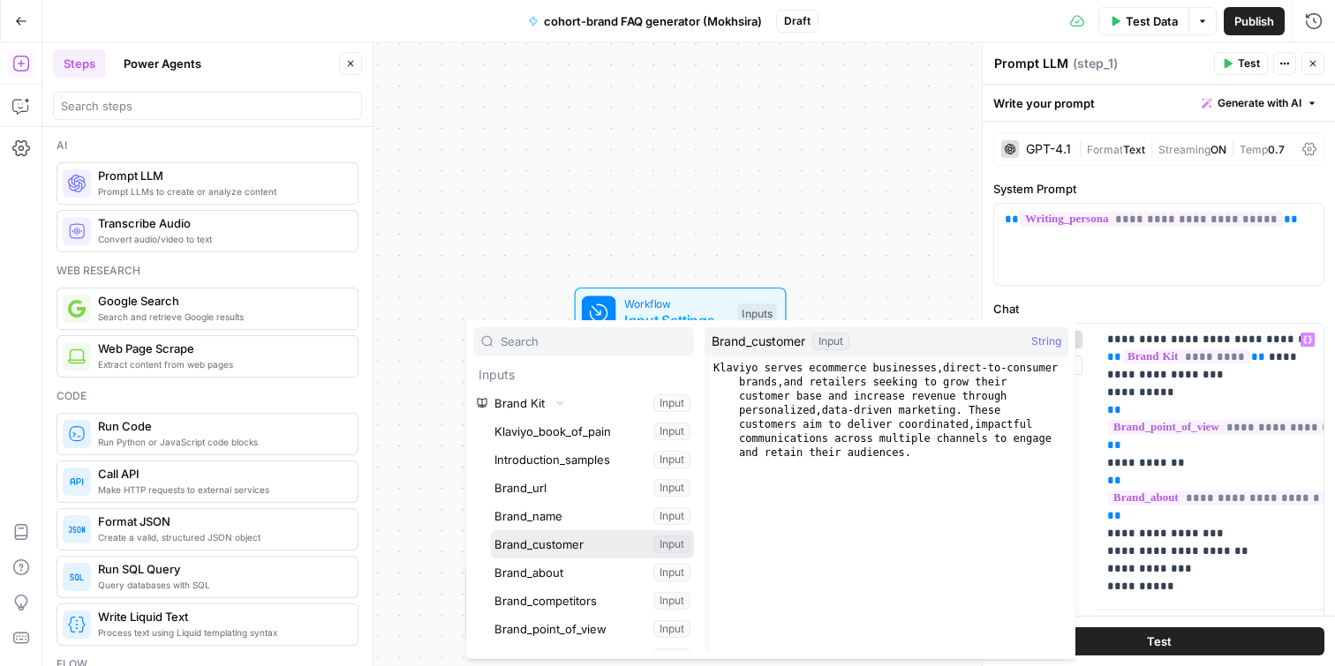
click at [558, 548] on button "Select variable Brand_customer" at bounding box center [592, 545] width 203 height 28
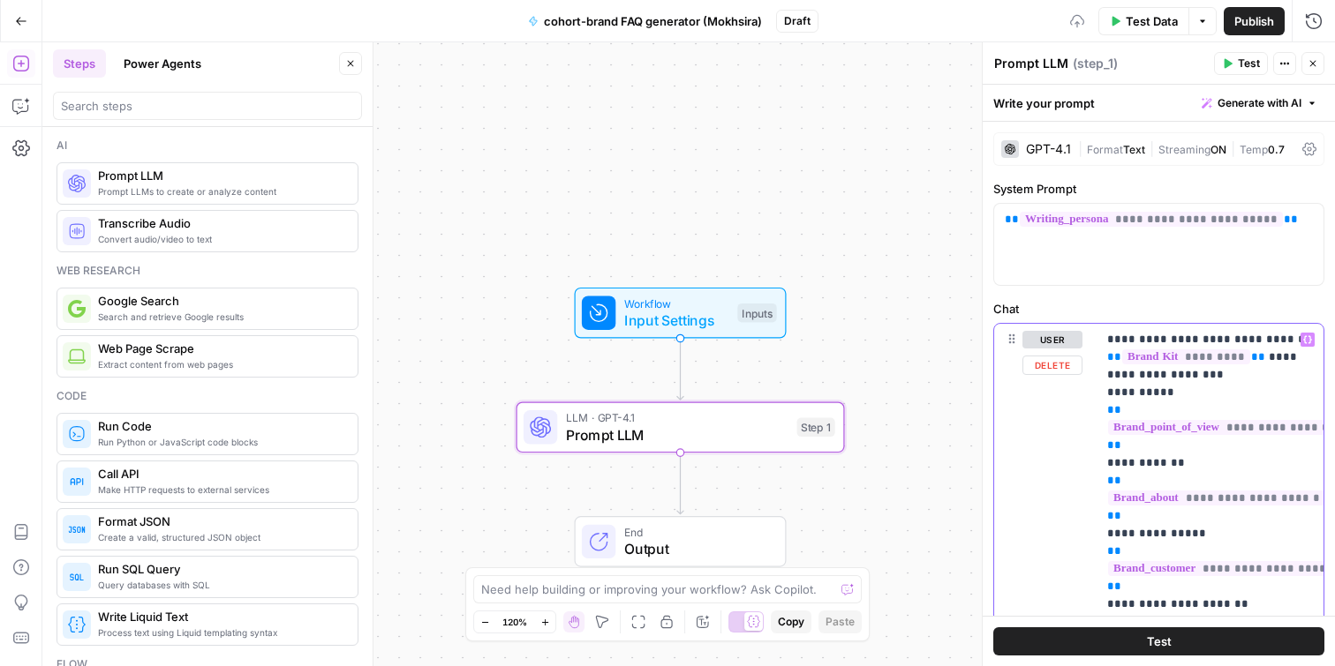
scroll to position [270, 0]
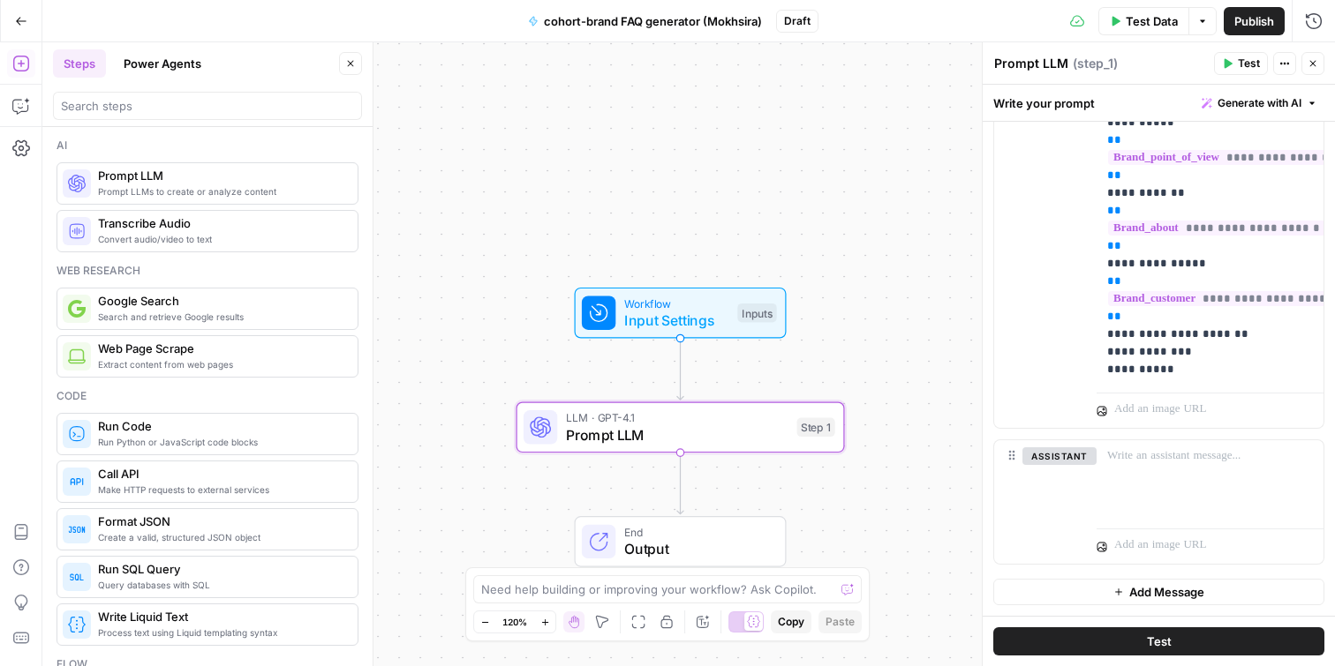
click at [1193, 642] on button "Test" at bounding box center [1158, 642] width 331 height 28
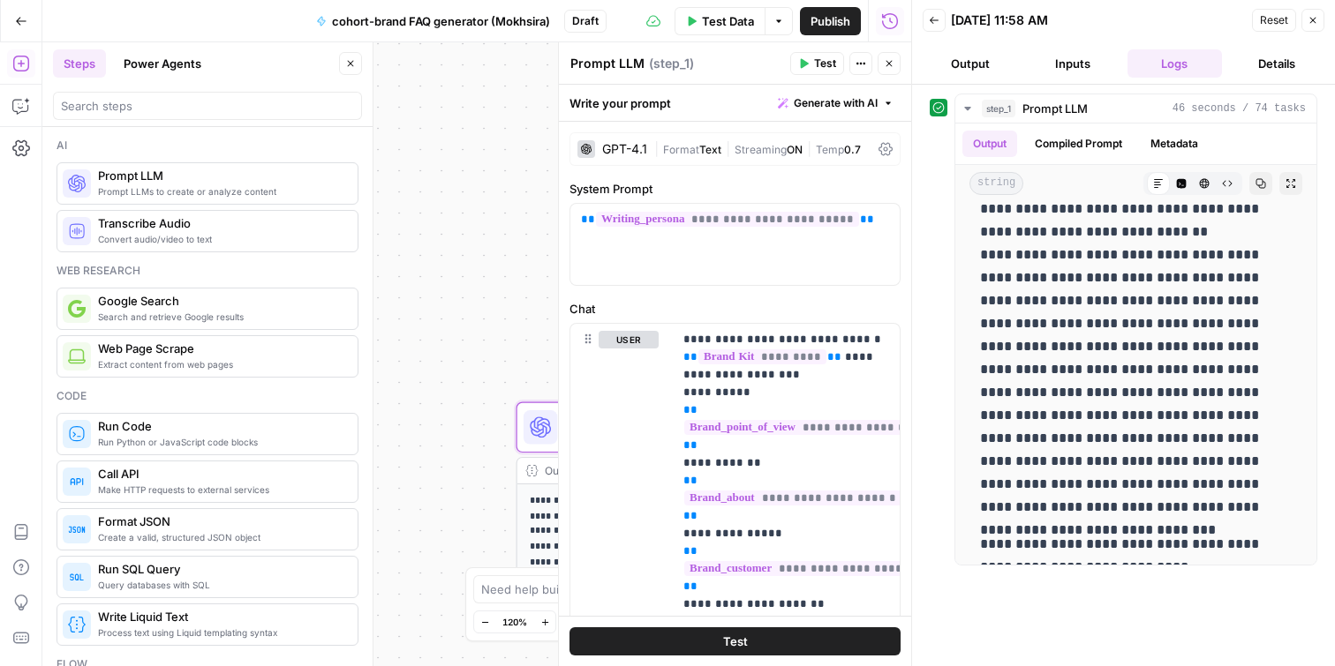
scroll to position [270, 0]
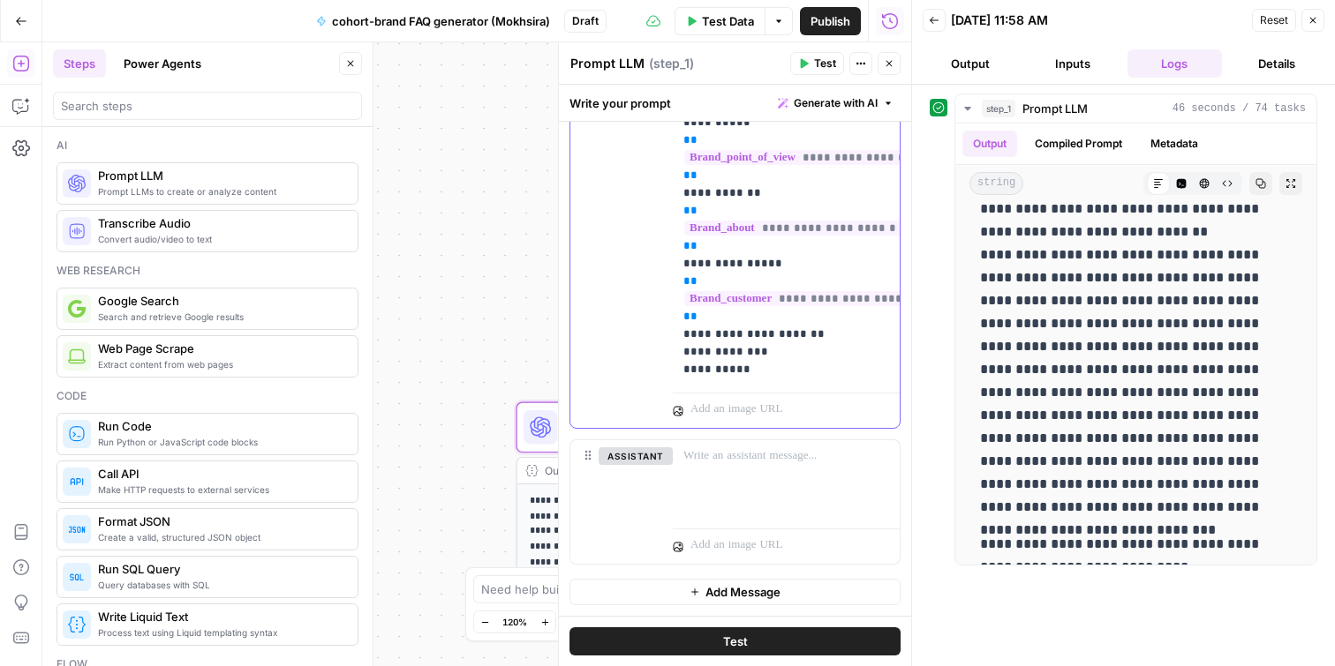
click at [681, 352] on div "**********" at bounding box center [786, 220] width 227 height 332
click at [683, 373] on p "**********" at bounding box center [786, 220] width 206 height 318
click at [725, 642] on span "Test" at bounding box center [735, 642] width 25 height 18
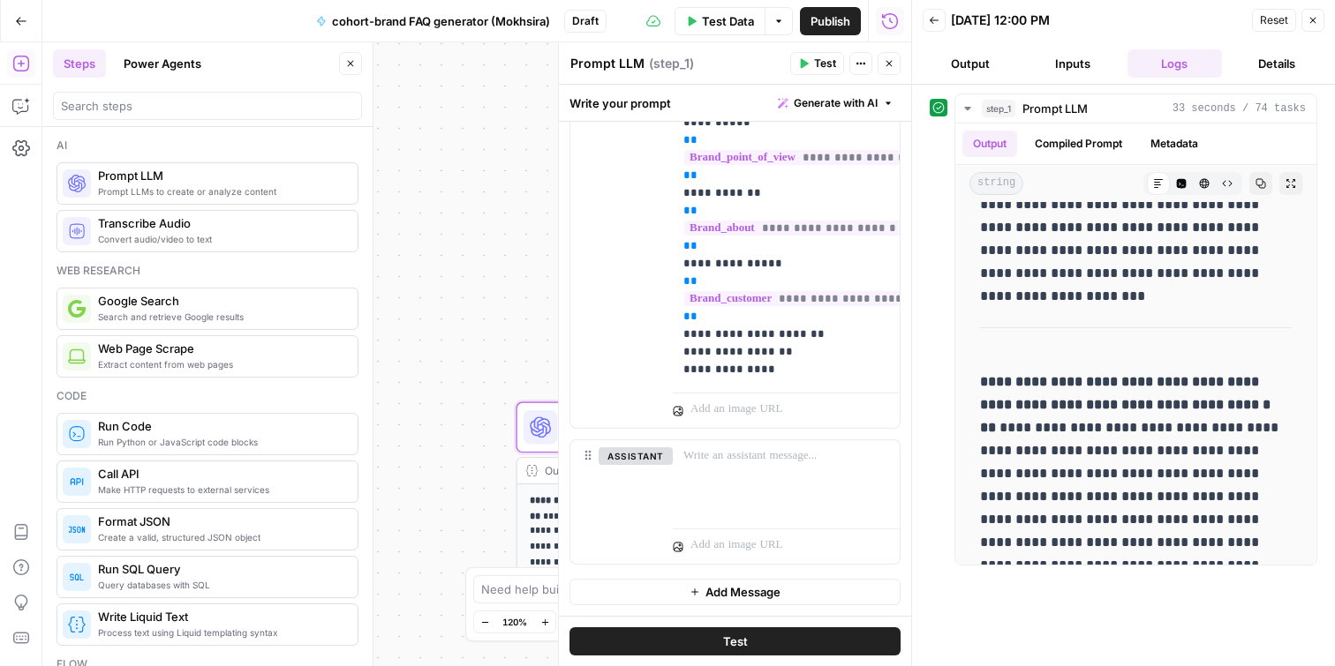
scroll to position [1487, 0]
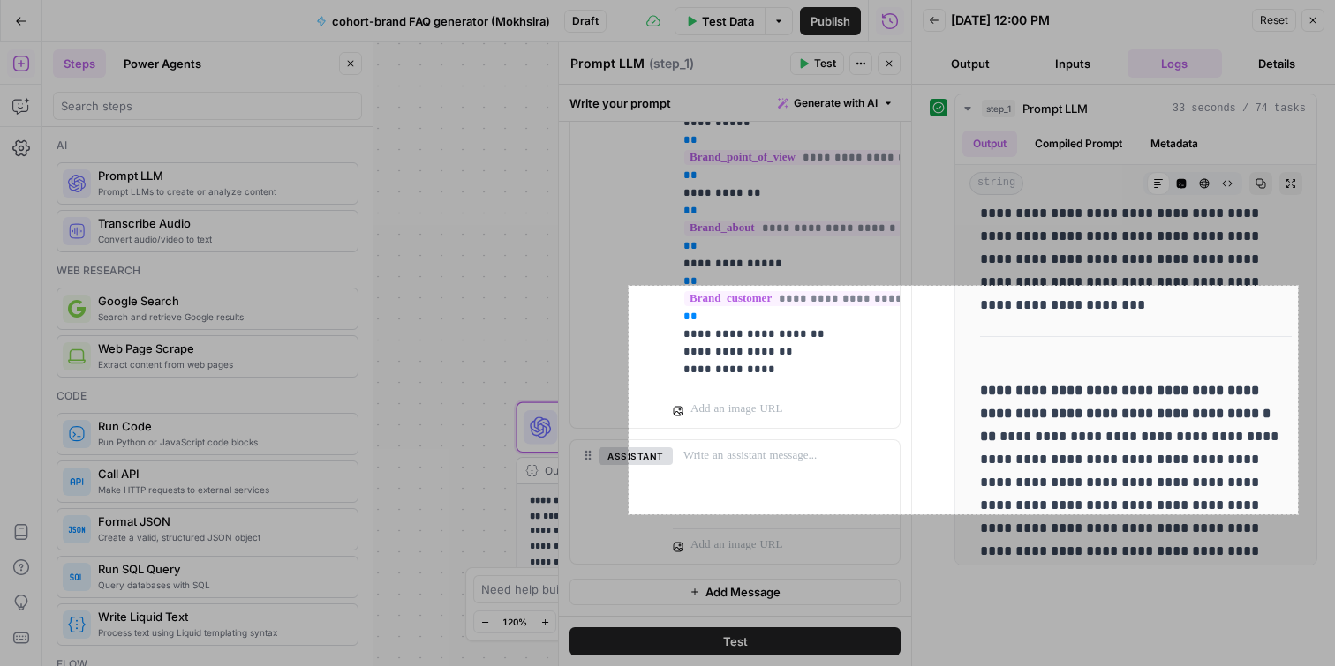
drag, startPoint x: 629, startPoint y: 286, endPoint x: 1292, endPoint y: 516, distance: 702.7
click at [1292, 516] on div "758 X 259" at bounding box center [667, 333] width 1335 height 666
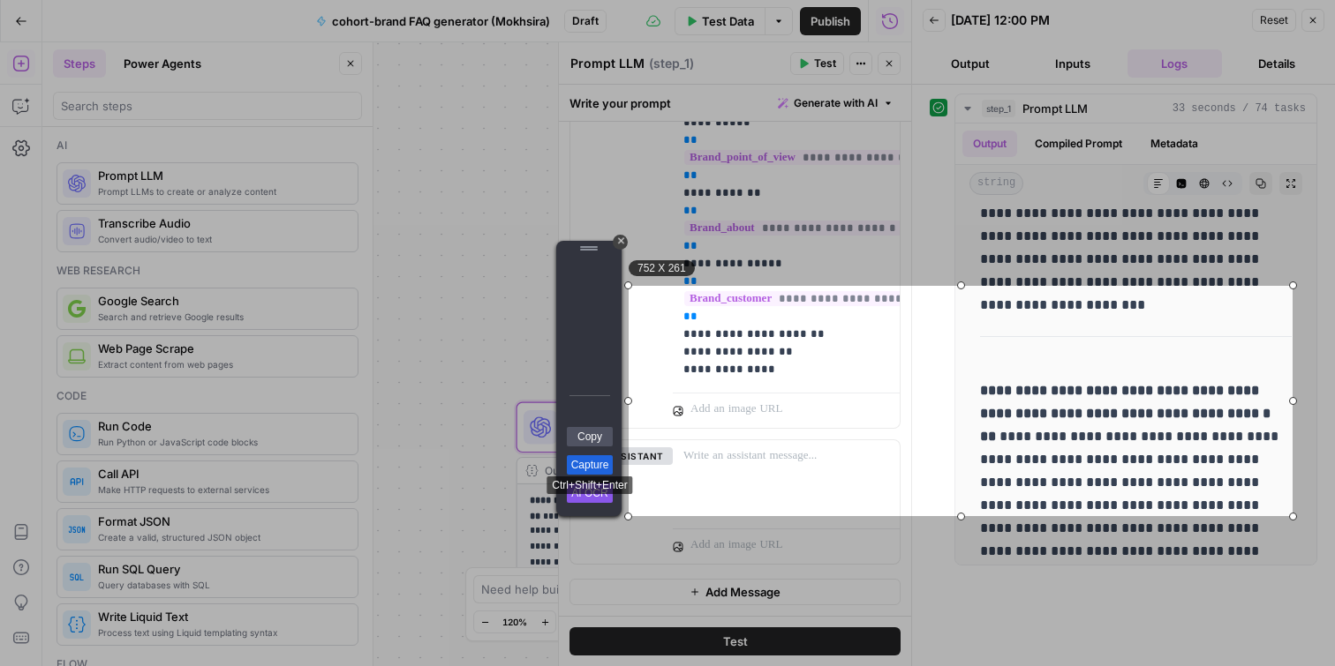
click at [583, 462] on link "Capture" at bounding box center [590, 465] width 46 height 19
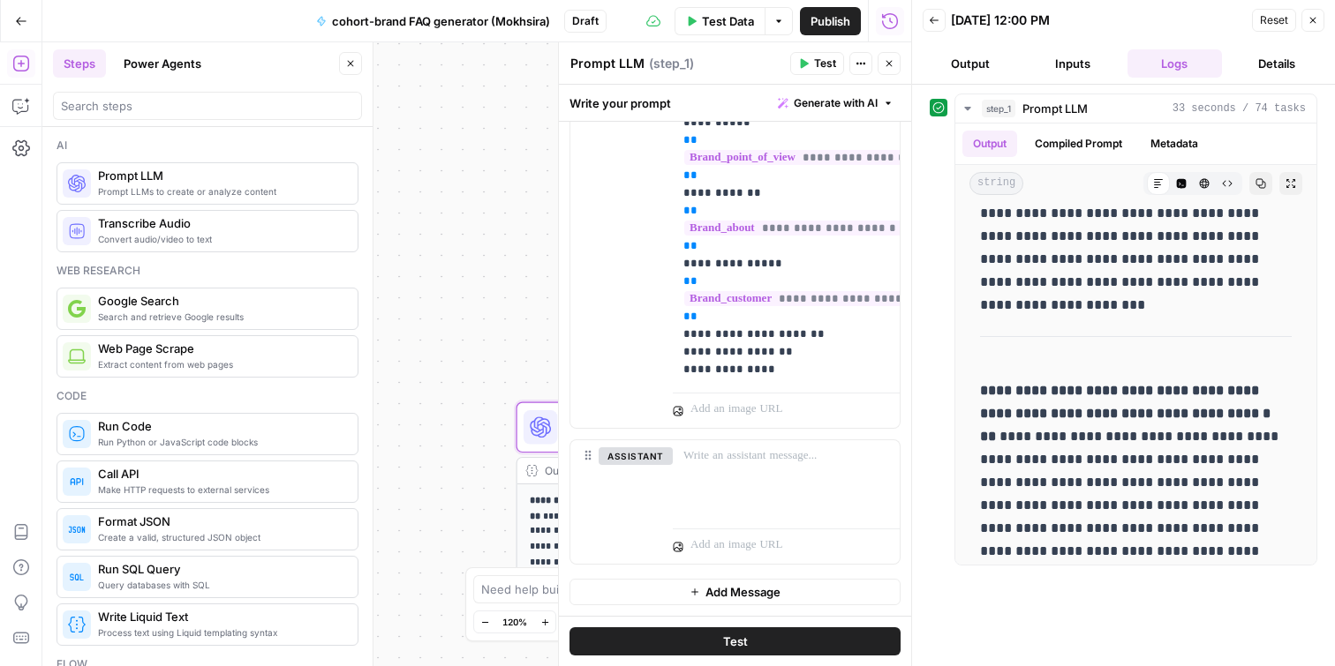
scroll to position [0, 0]
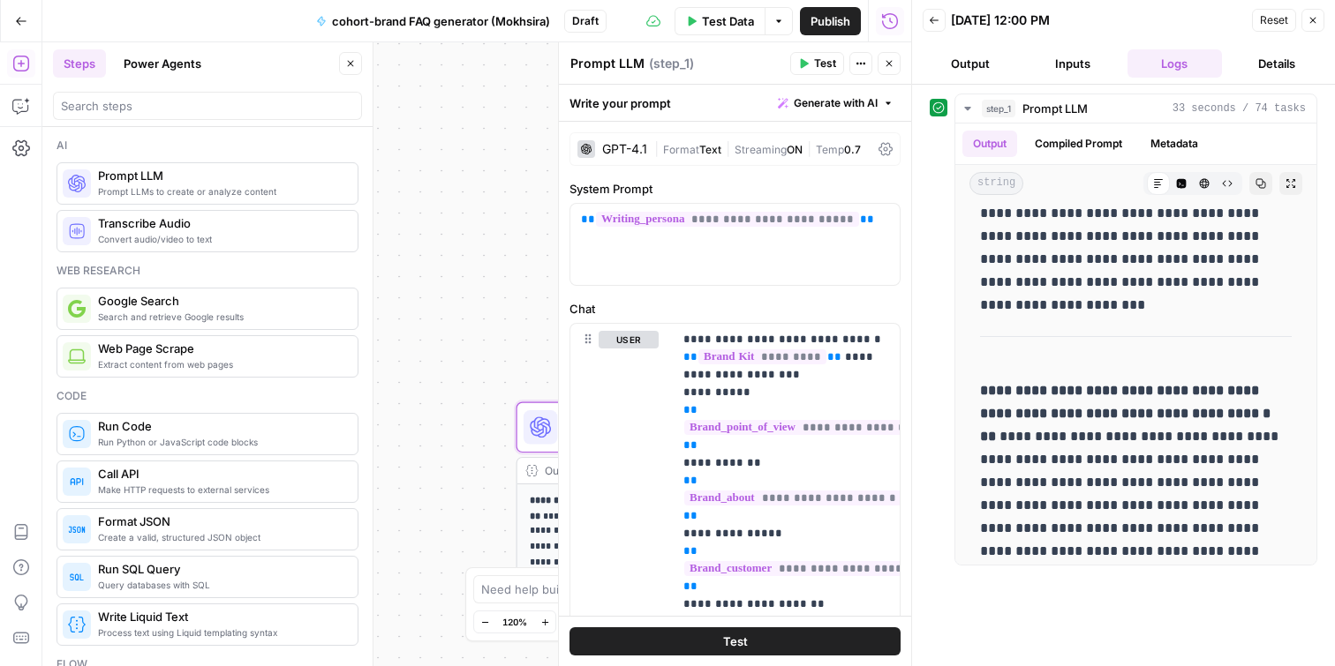
click at [883, 147] on icon at bounding box center [885, 149] width 14 height 14
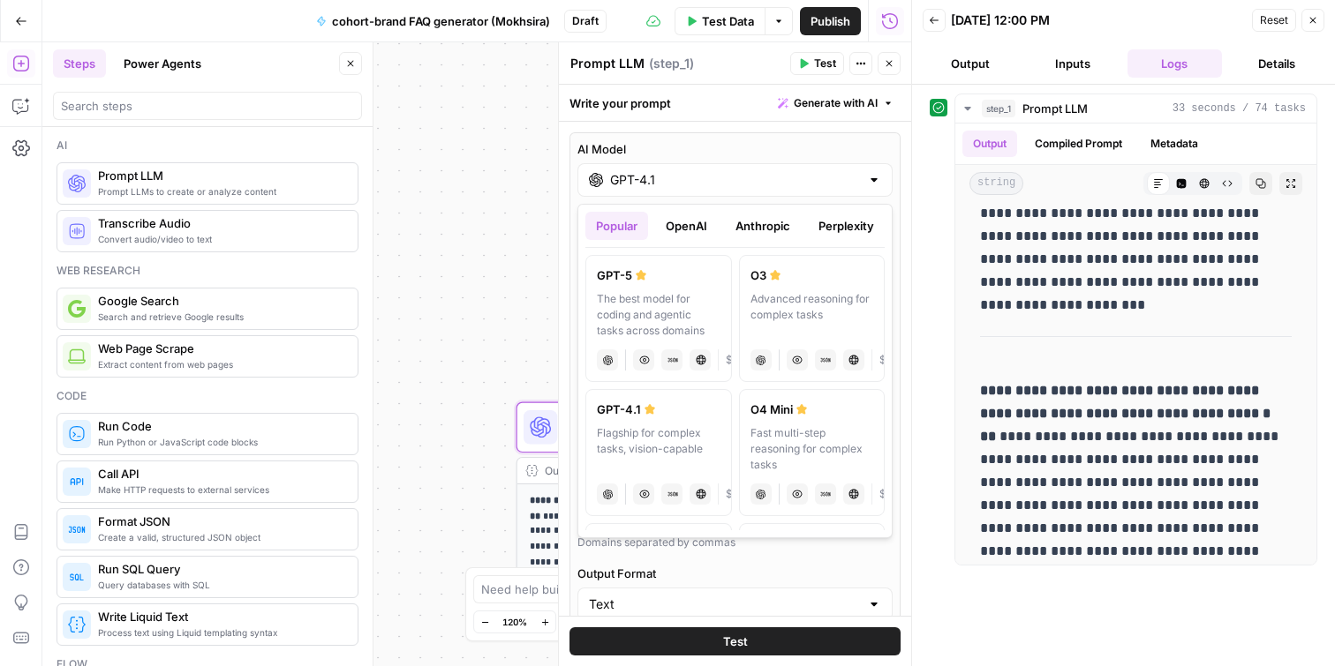
click at [673, 185] on input "GPT-4.1" at bounding box center [735, 180] width 250 height 18
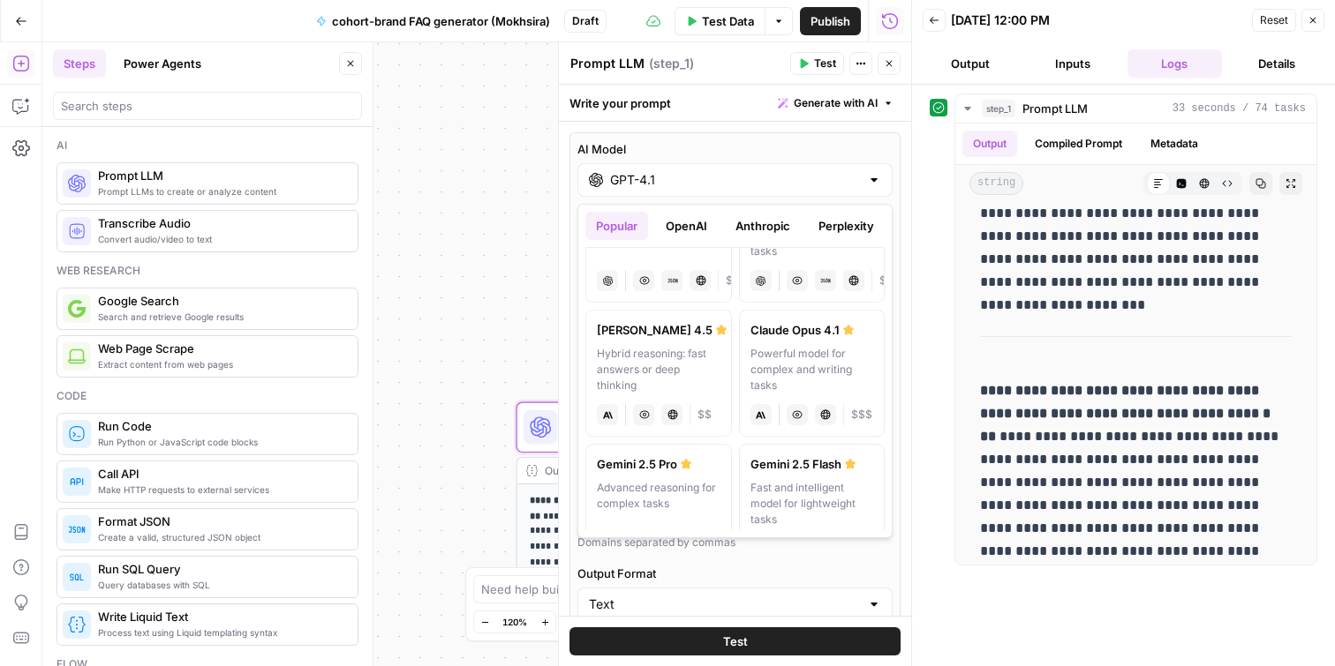
scroll to position [221, 0]
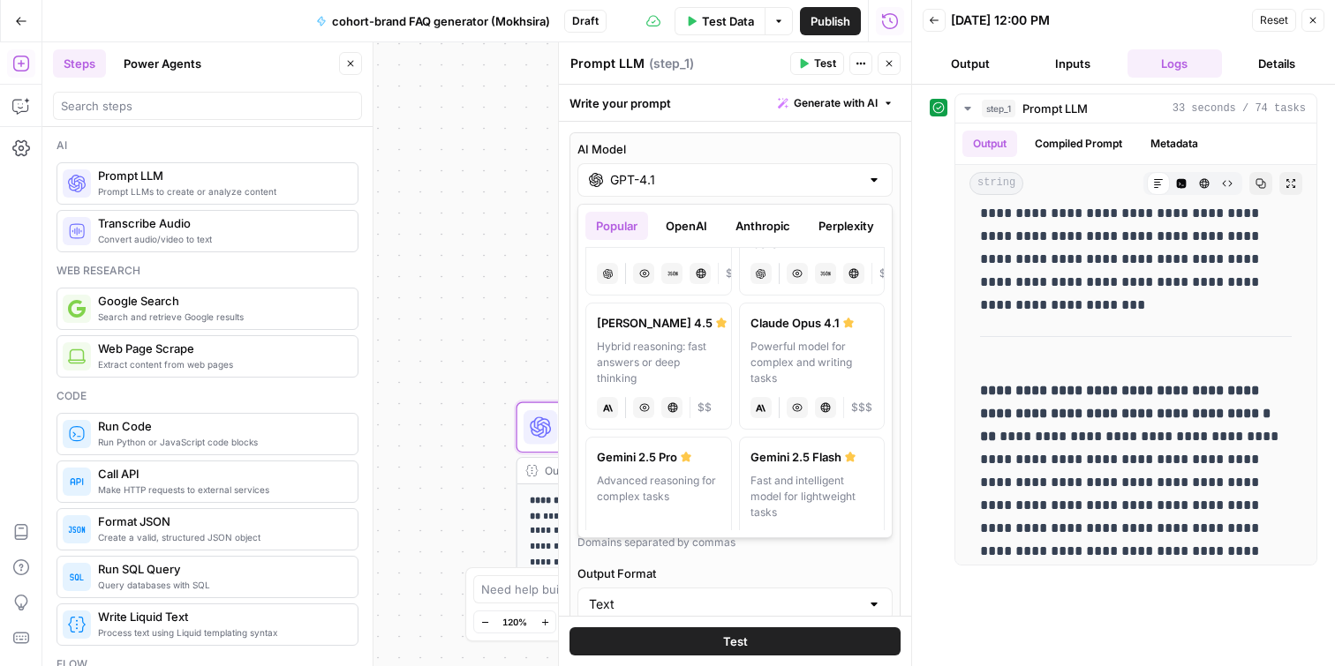
click at [657, 359] on div "Hybrid reasoning: fast answers or deep thinking" at bounding box center [659, 363] width 124 height 48
type input "Claude Sonnet 4.5"
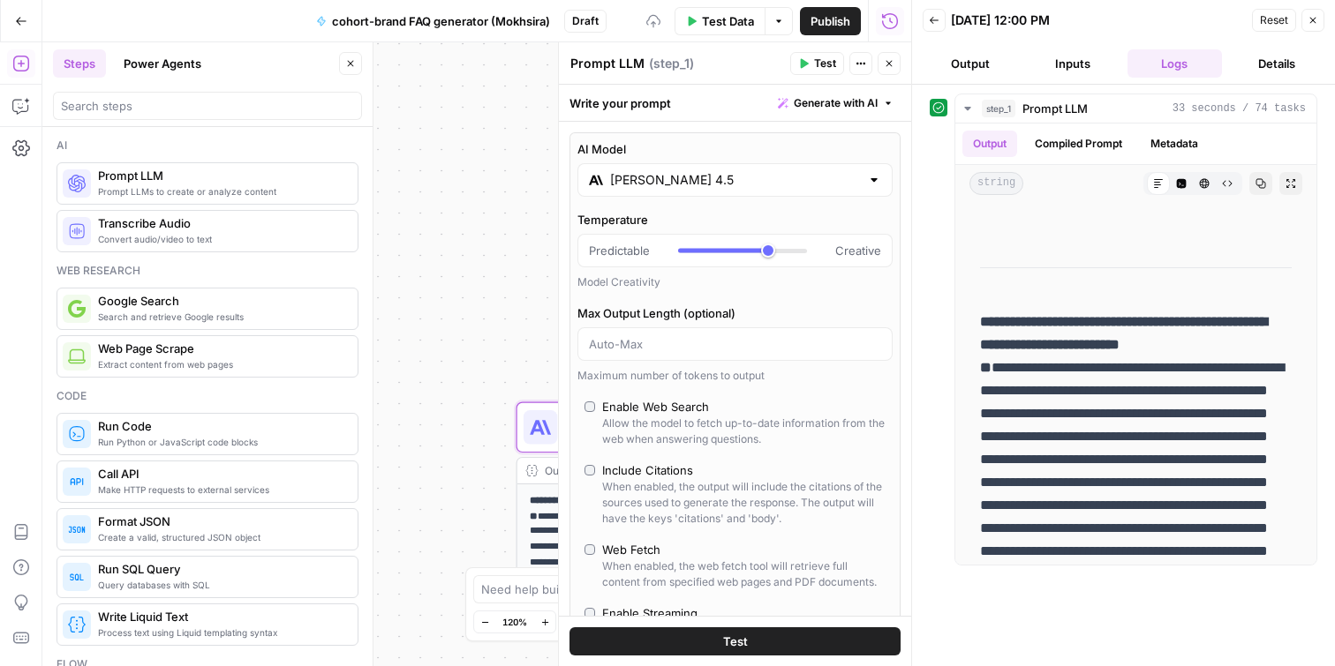
click at [751, 635] on button "Test" at bounding box center [734, 642] width 331 height 28
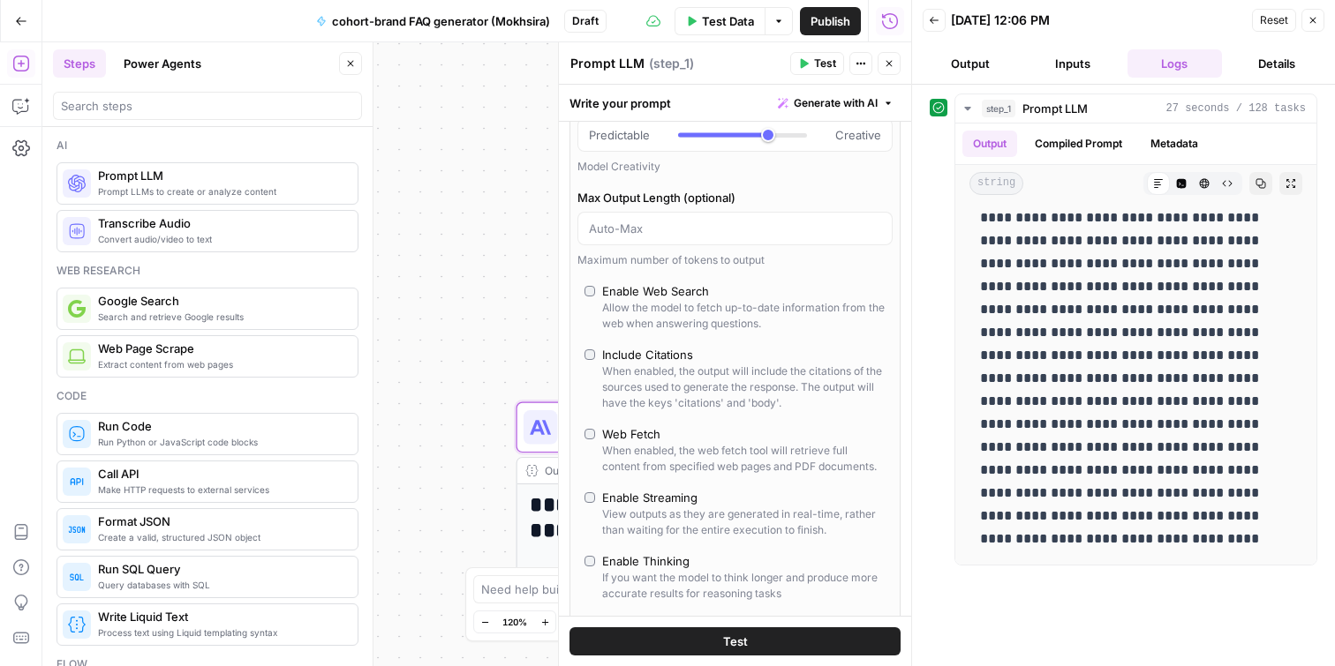
scroll to position [0, 0]
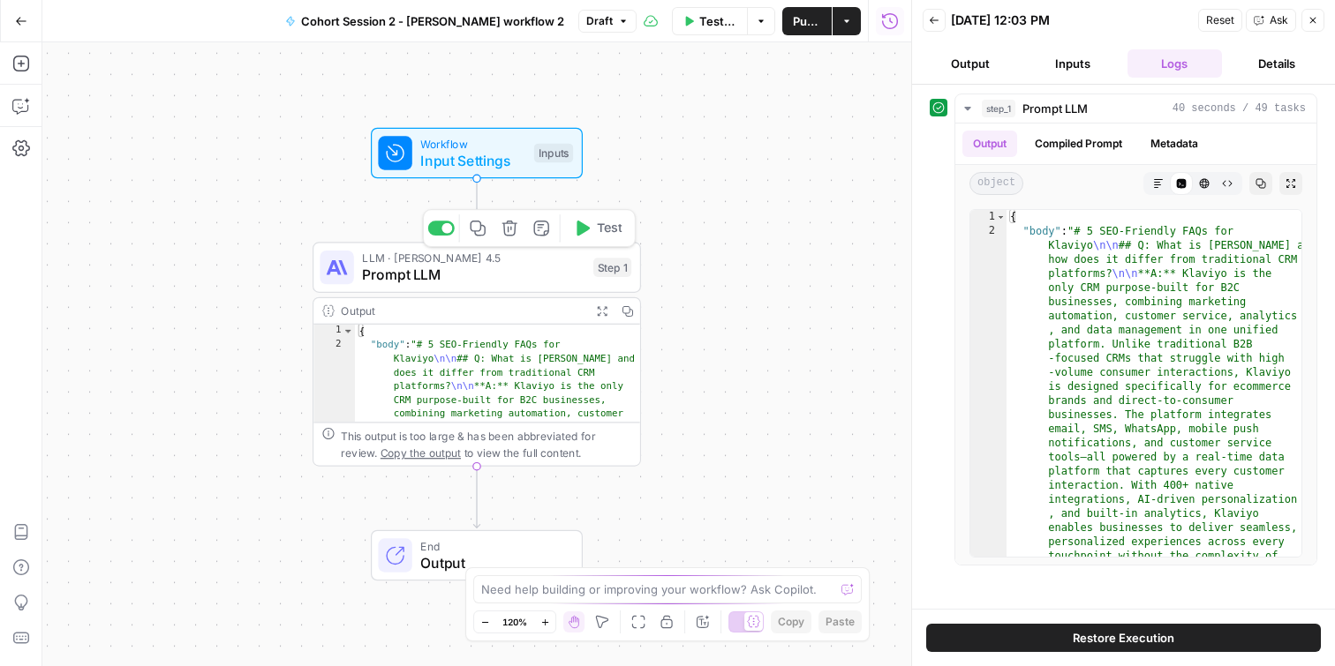
click at [495, 271] on span "Prompt LLM" at bounding box center [473, 275] width 222 height 21
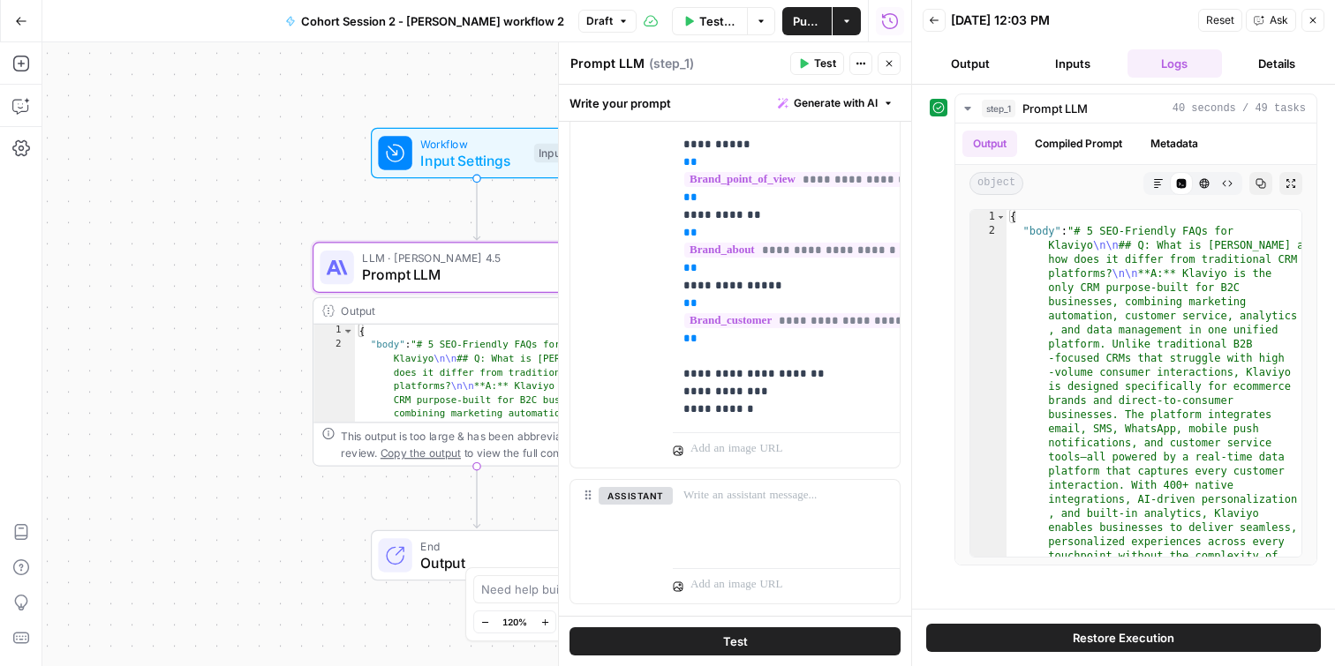
scroll to position [338, 0]
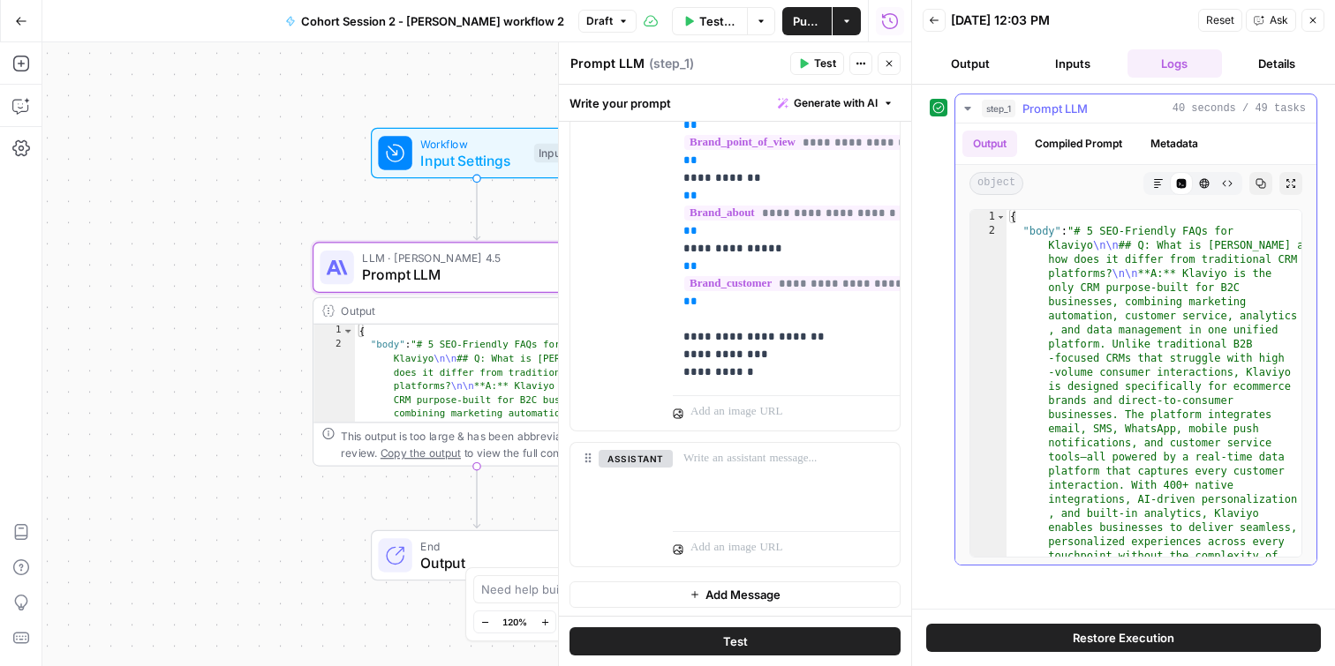
click at [1073, 149] on button "Compiled Prompt" at bounding box center [1078, 144] width 109 height 26
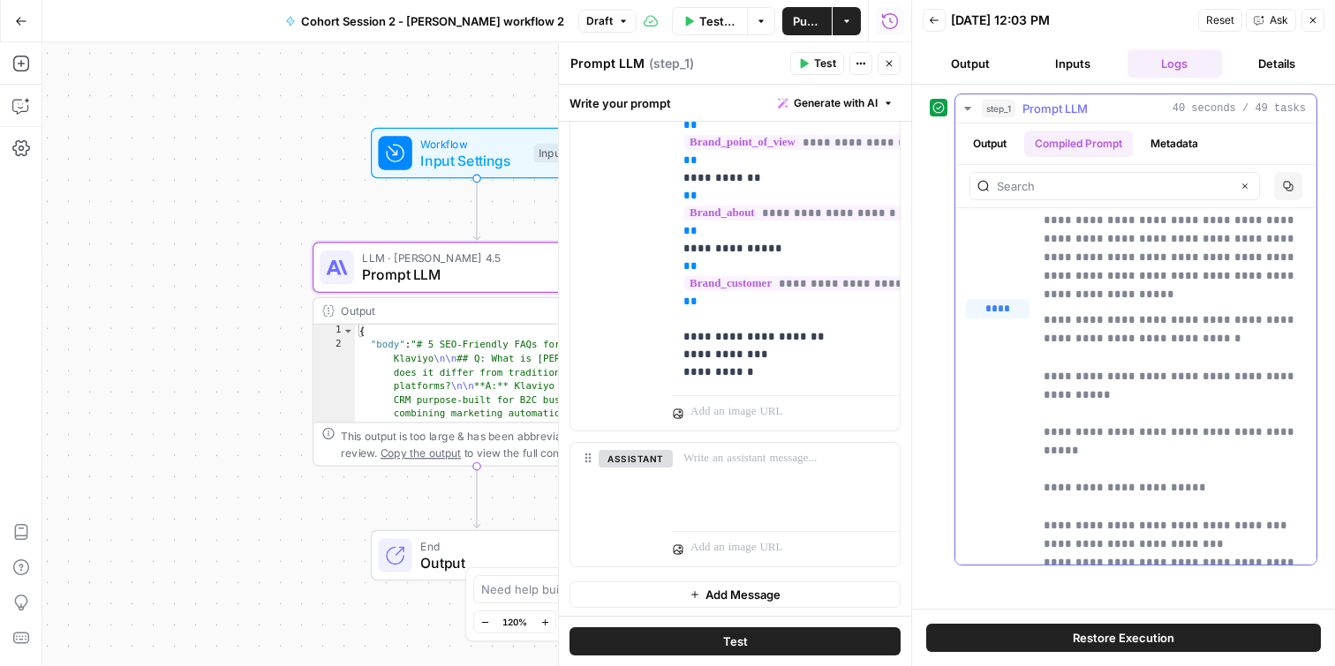
scroll to position [0, 0]
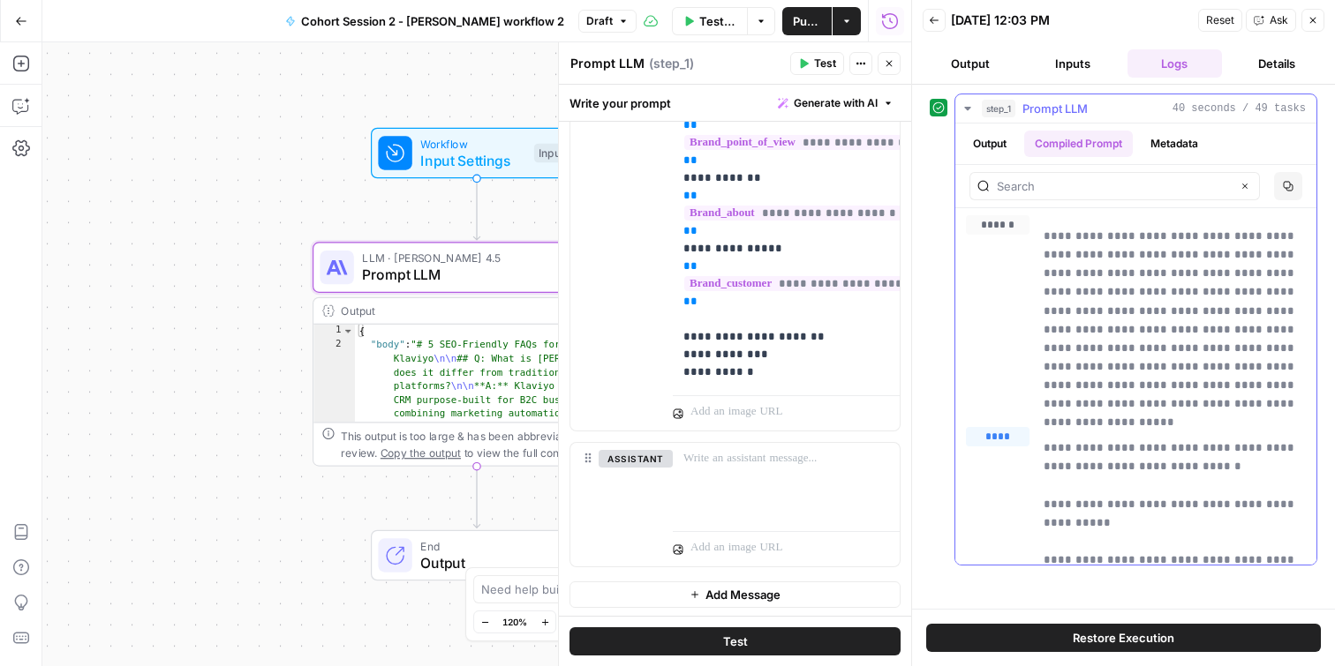
click at [1159, 140] on button "Metadata" at bounding box center [1174, 144] width 69 height 26
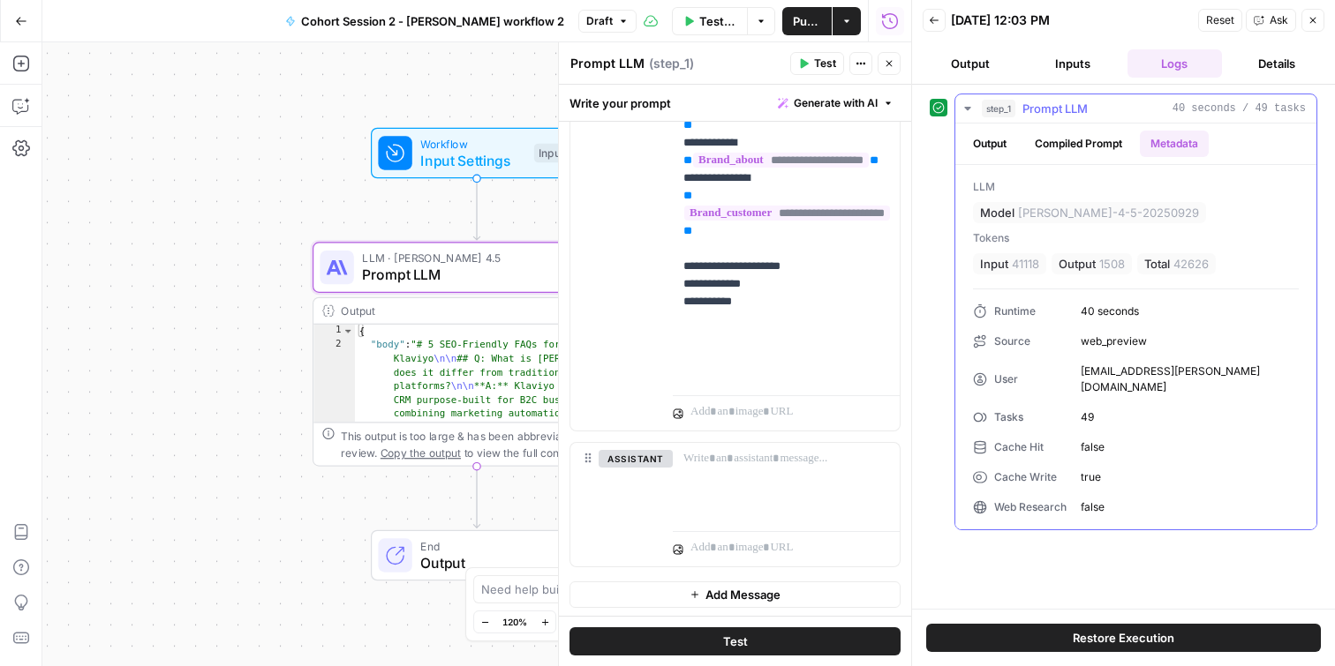
click at [1000, 137] on button "Output" at bounding box center [989, 144] width 55 height 26
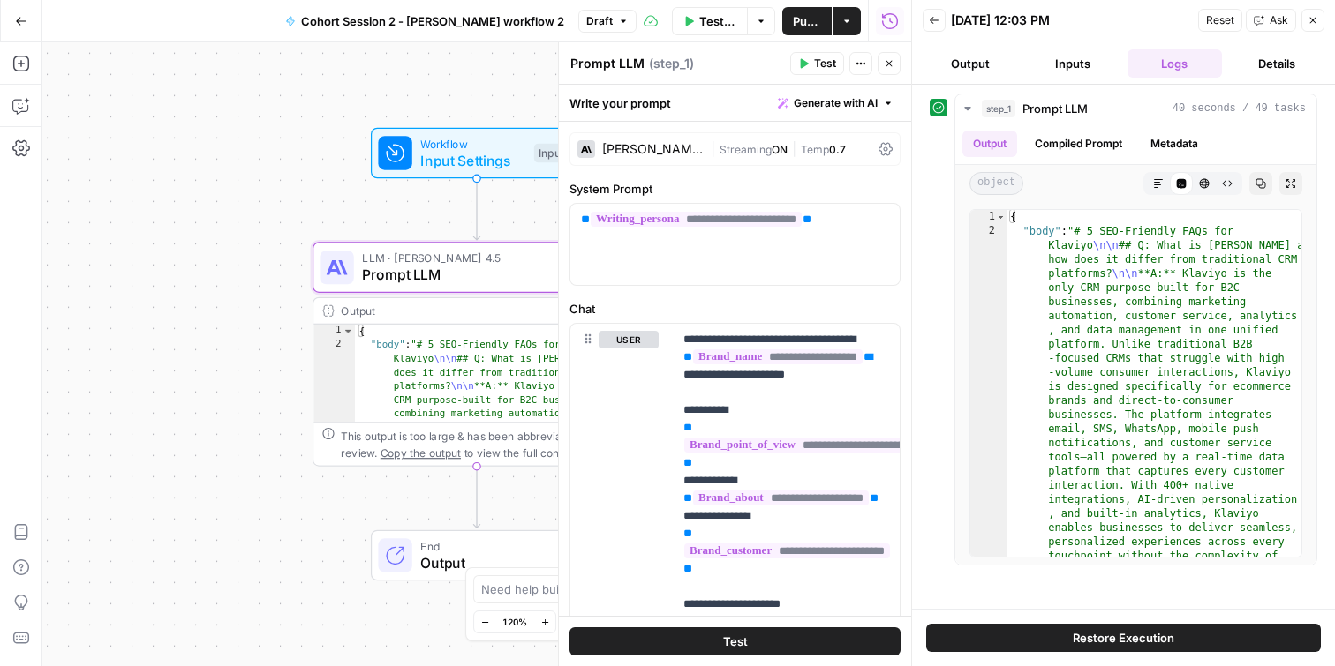
click at [892, 149] on icon at bounding box center [885, 149] width 14 height 14
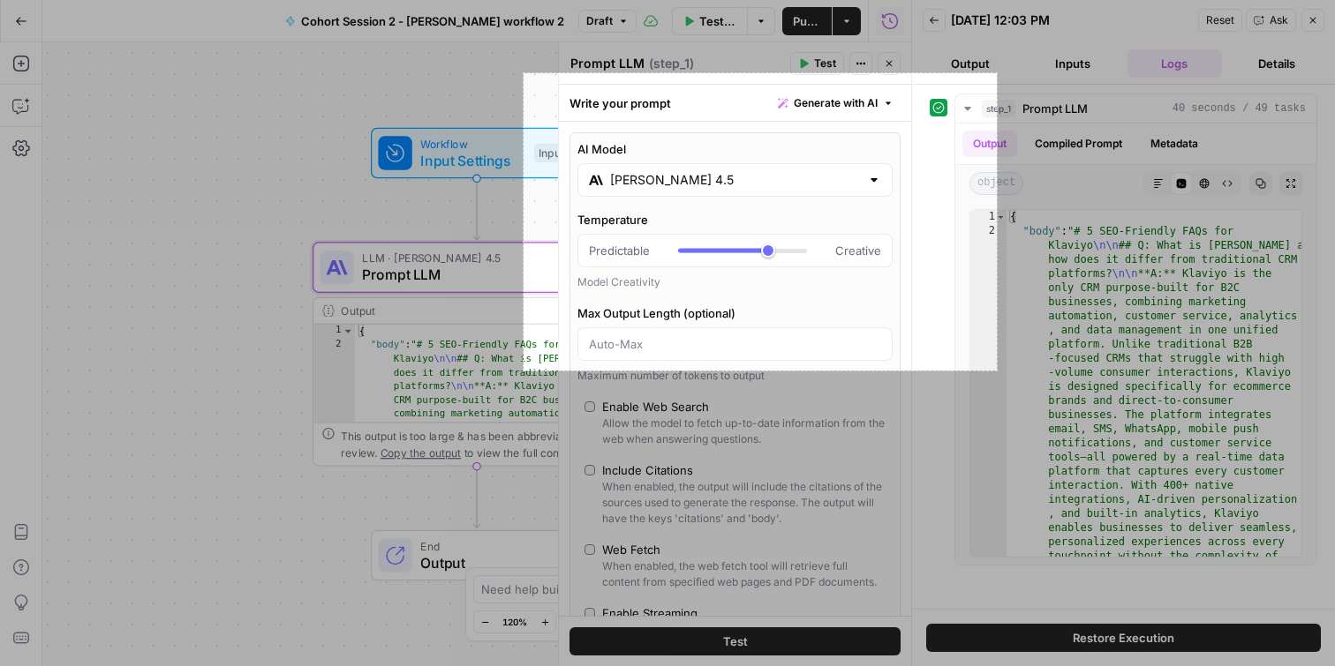
drag, startPoint x: 523, startPoint y: 73, endPoint x: 998, endPoint y: 371, distance: 560.4
click at [998, 372] on div "536 X 337" at bounding box center [667, 333] width 1335 height 666
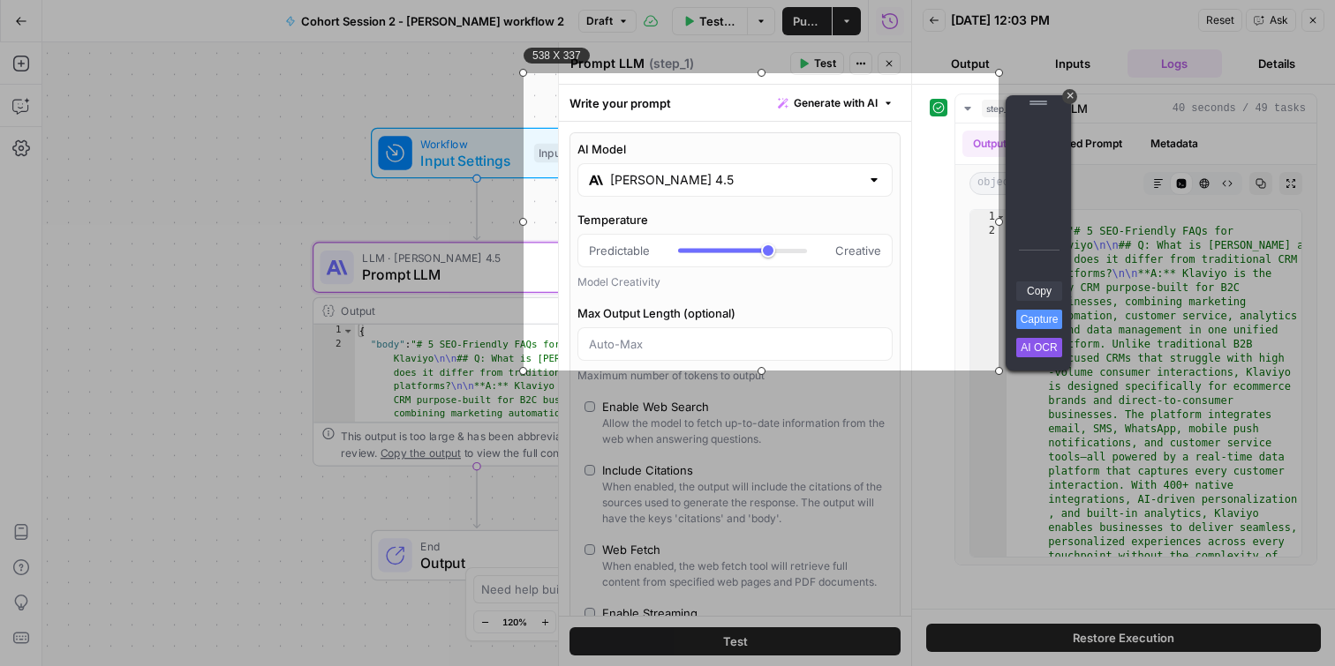
click at [1043, 286] on link "Copy" at bounding box center [1039, 291] width 46 height 19
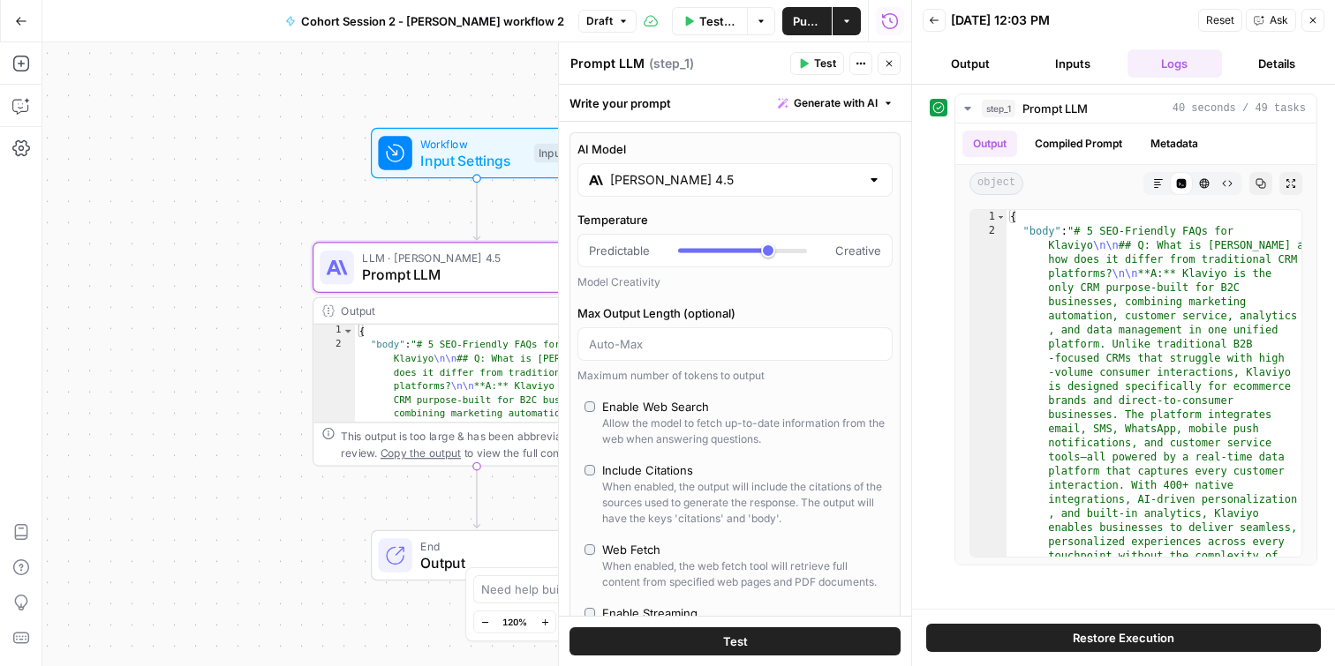
click at [289, 181] on div "Workflow Input Settings Inputs LLM · Claude Sonnet 4.5 Prompt LLM Step 1 Copy s…" at bounding box center [476, 354] width 869 height 624
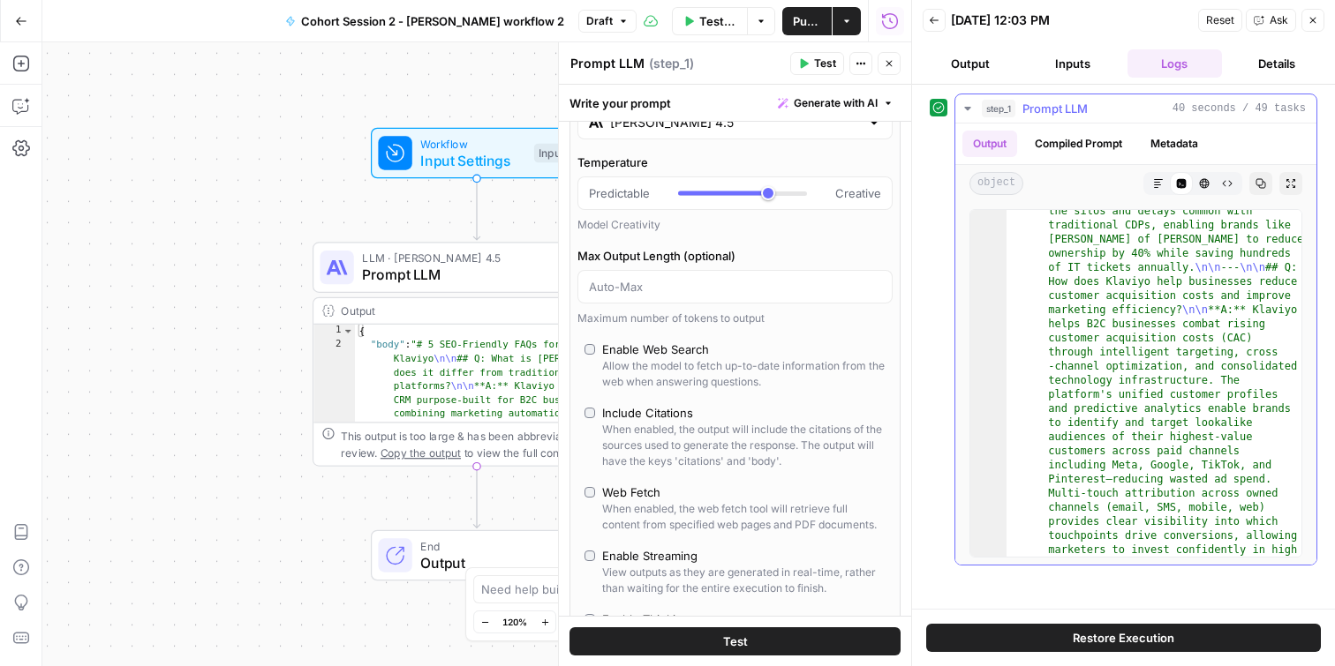
scroll to position [1412, 0]
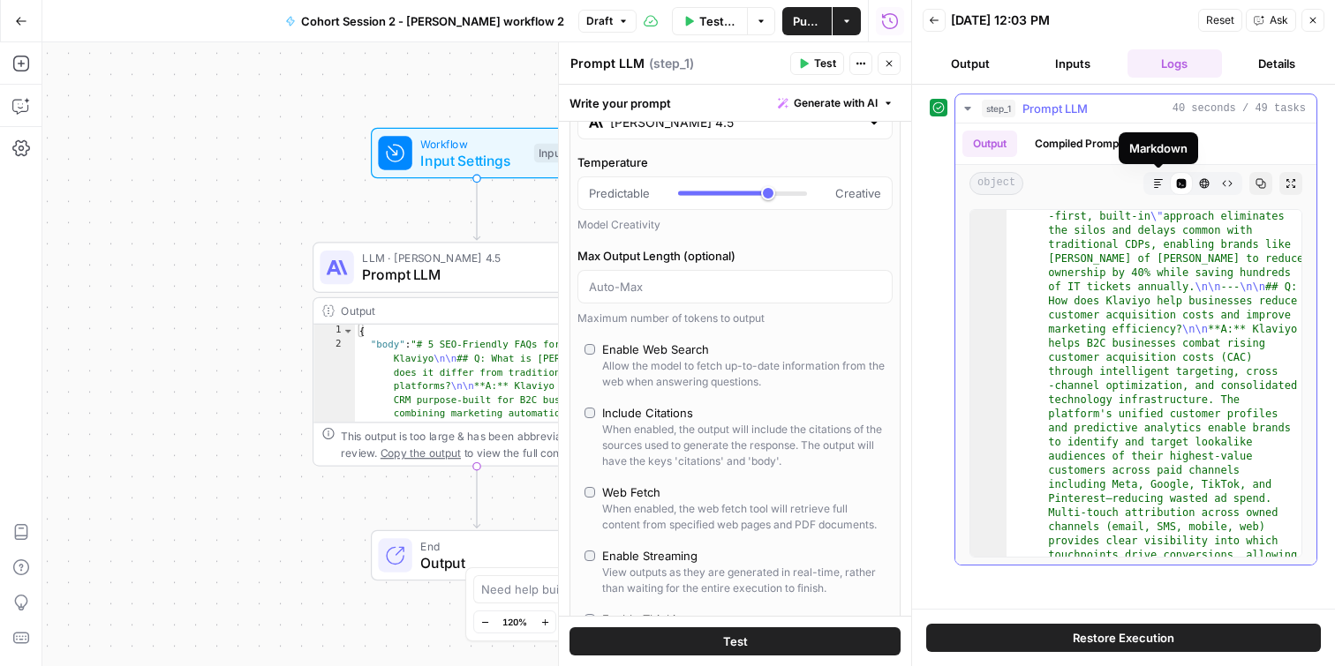
click at [1157, 183] on icon "button" at bounding box center [1158, 183] width 11 height 11
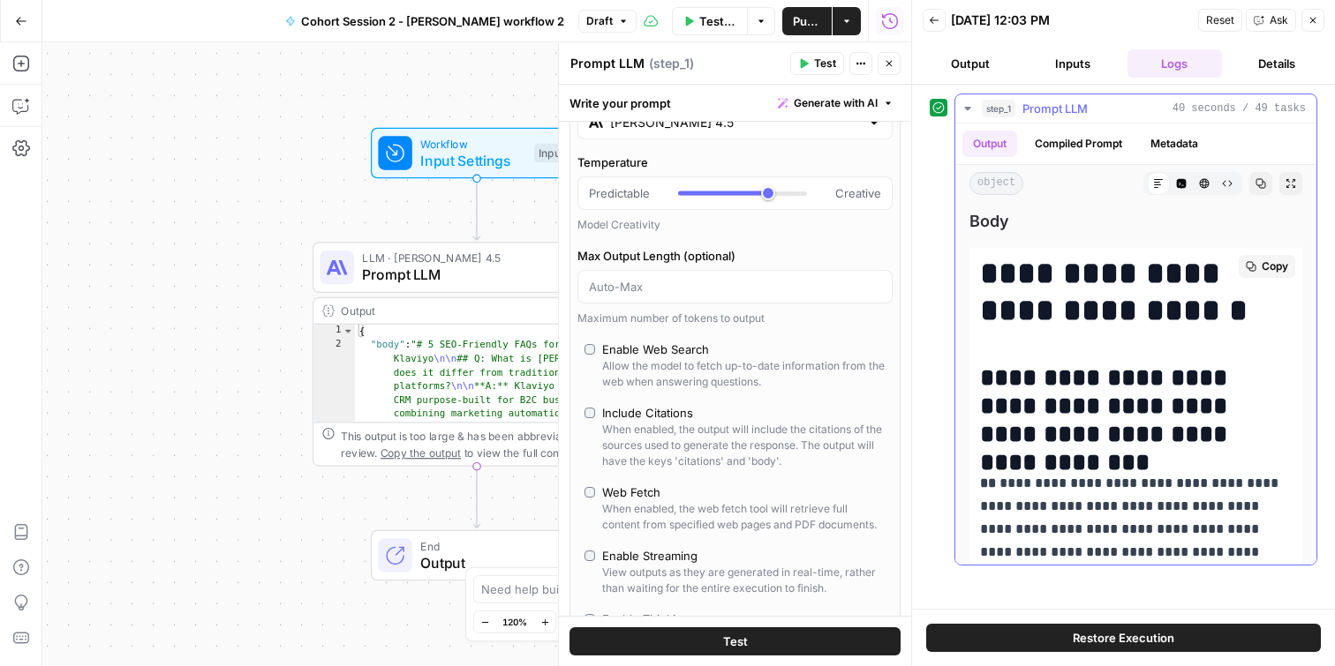
scroll to position [15, 0]
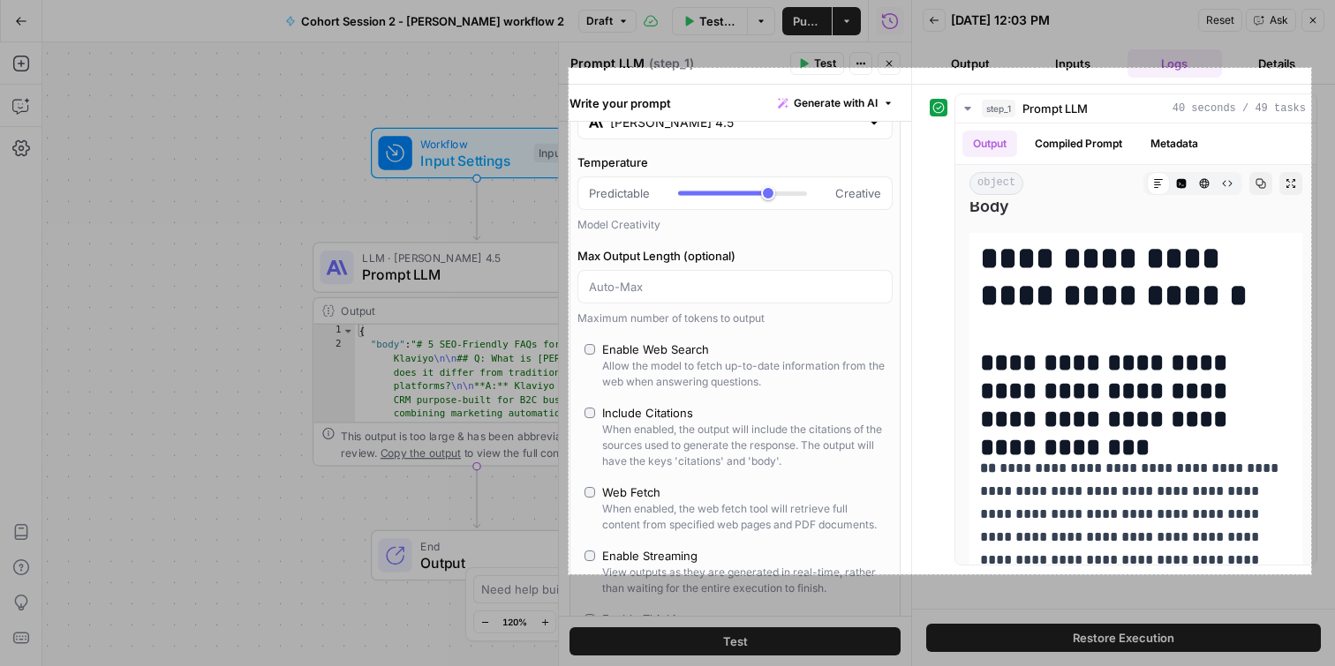
drag, startPoint x: 568, startPoint y: 68, endPoint x: 1318, endPoint y: 583, distance: 909.2
click at [1318, 583] on div "841 X 574" at bounding box center [667, 333] width 1335 height 666
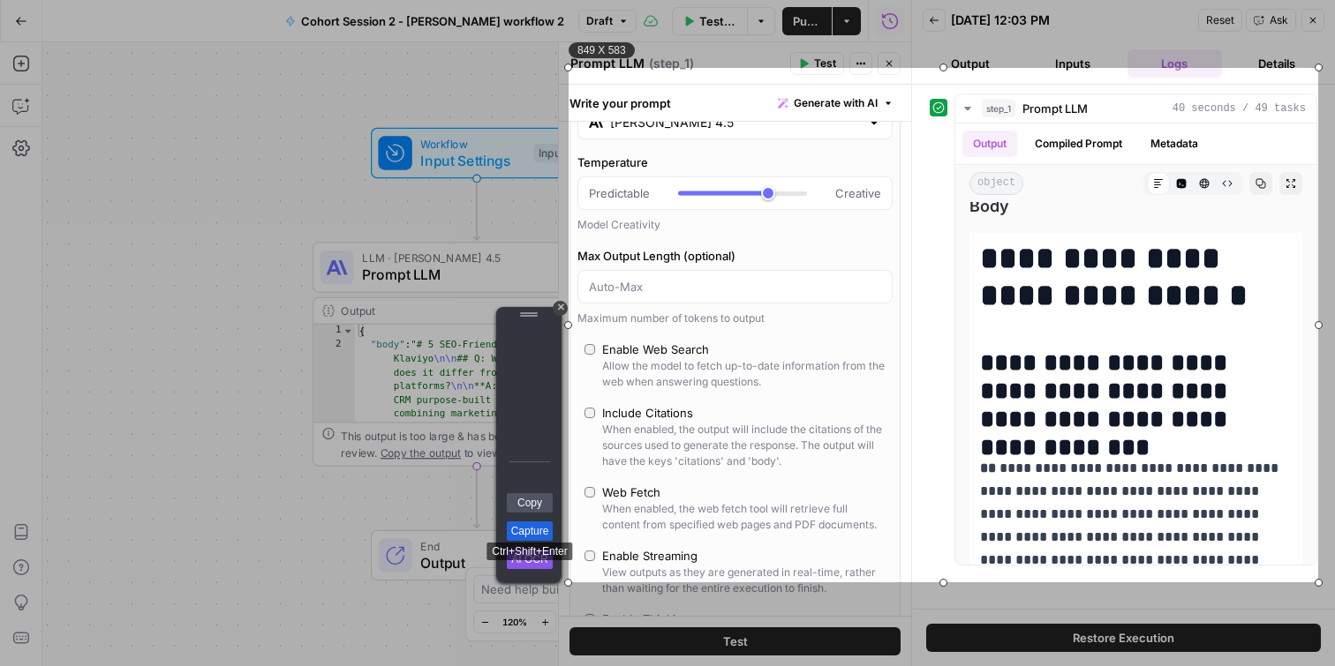
click at [531, 533] on link "Capture" at bounding box center [530, 531] width 46 height 19
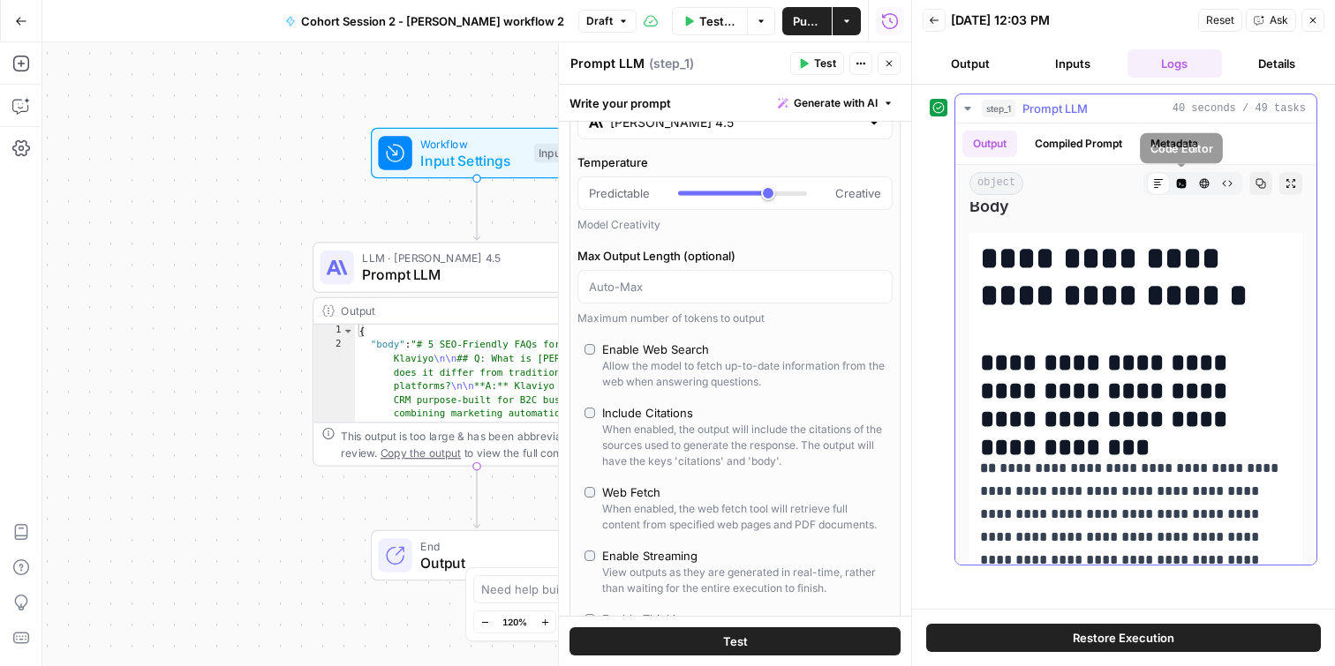
click at [1178, 179] on icon "button" at bounding box center [1182, 184] width 10 height 10
